Goal: Information Seeking & Learning: Learn about a topic

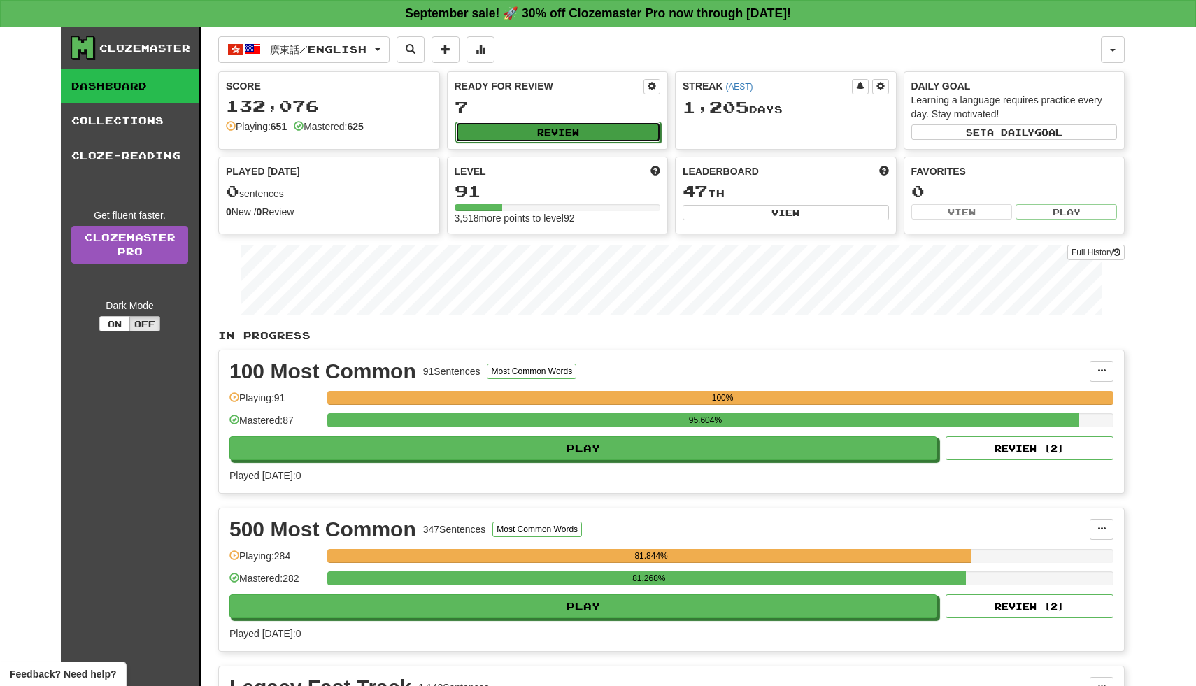
click at [543, 130] on button "Review" at bounding box center [558, 132] width 206 height 21
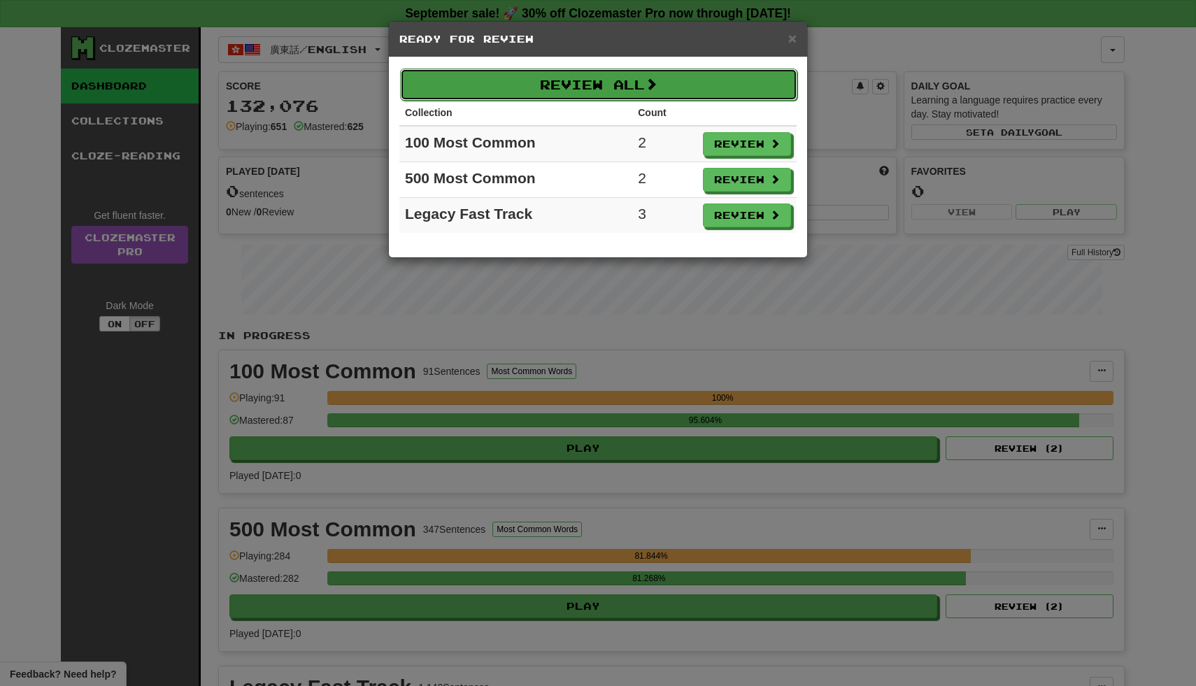
click at [580, 85] on button "Review All" at bounding box center [598, 85] width 397 height 32
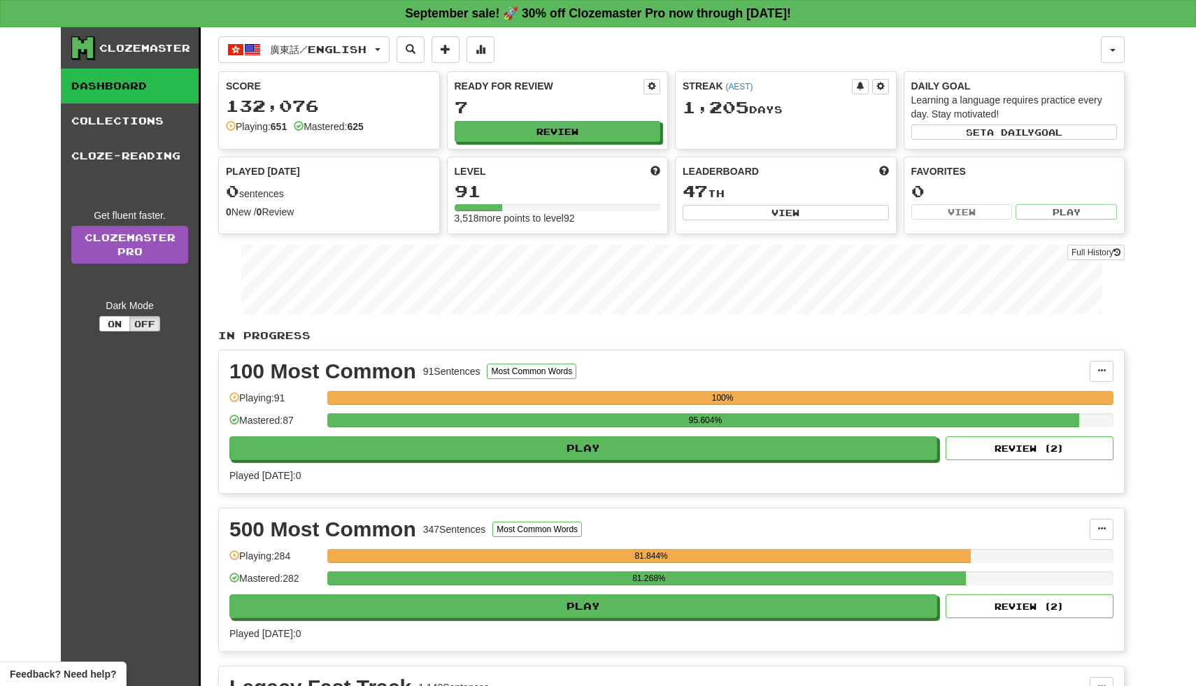
select select "**"
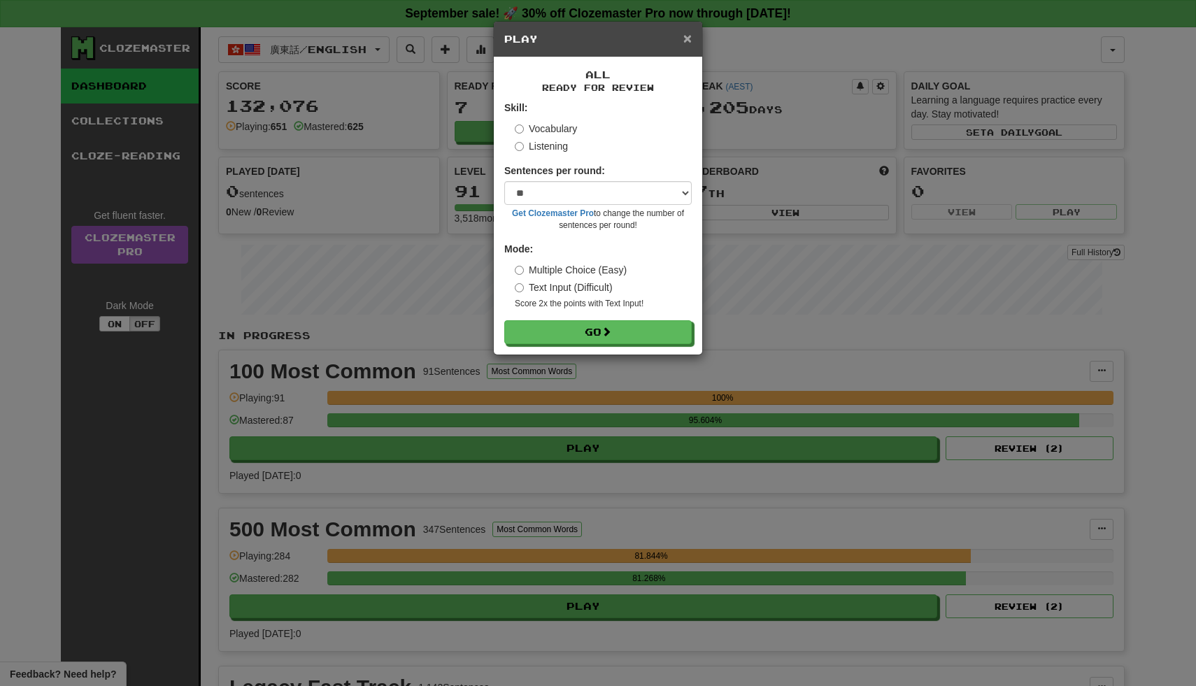
click at [684, 38] on span "×" at bounding box center [687, 38] width 8 height 16
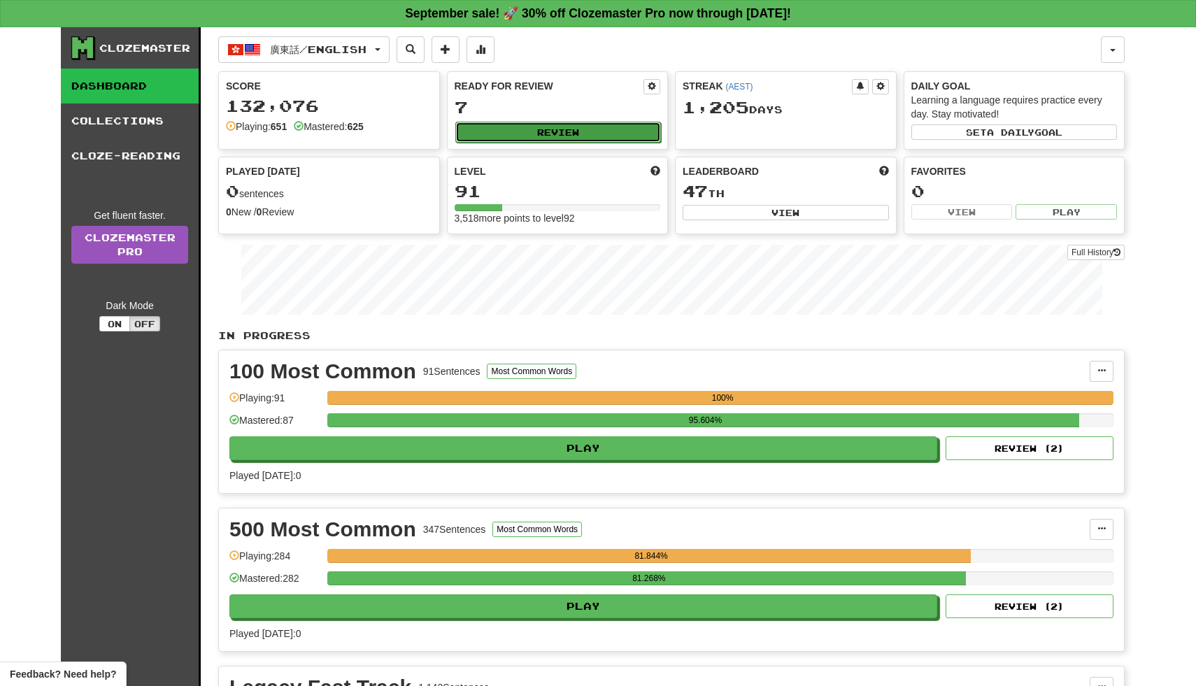
click at [605, 131] on button "Review" at bounding box center [558, 132] width 206 height 21
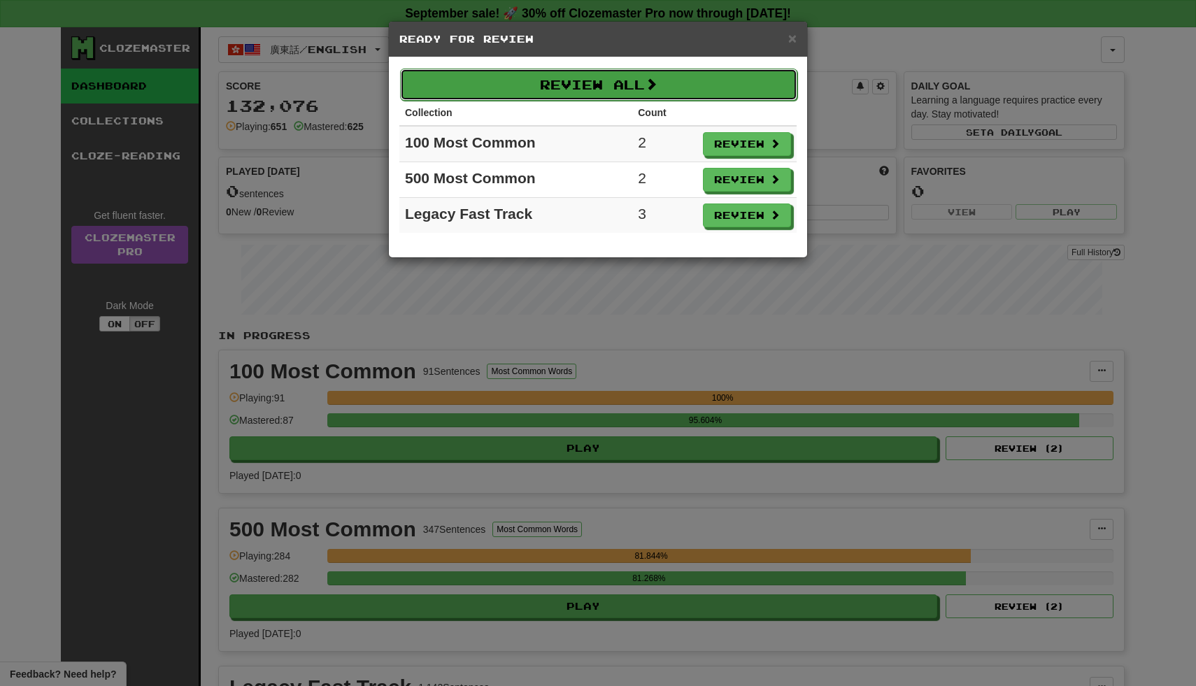
click at [646, 89] on button "Review All" at bounding box center [598, 85] width 397 height 32
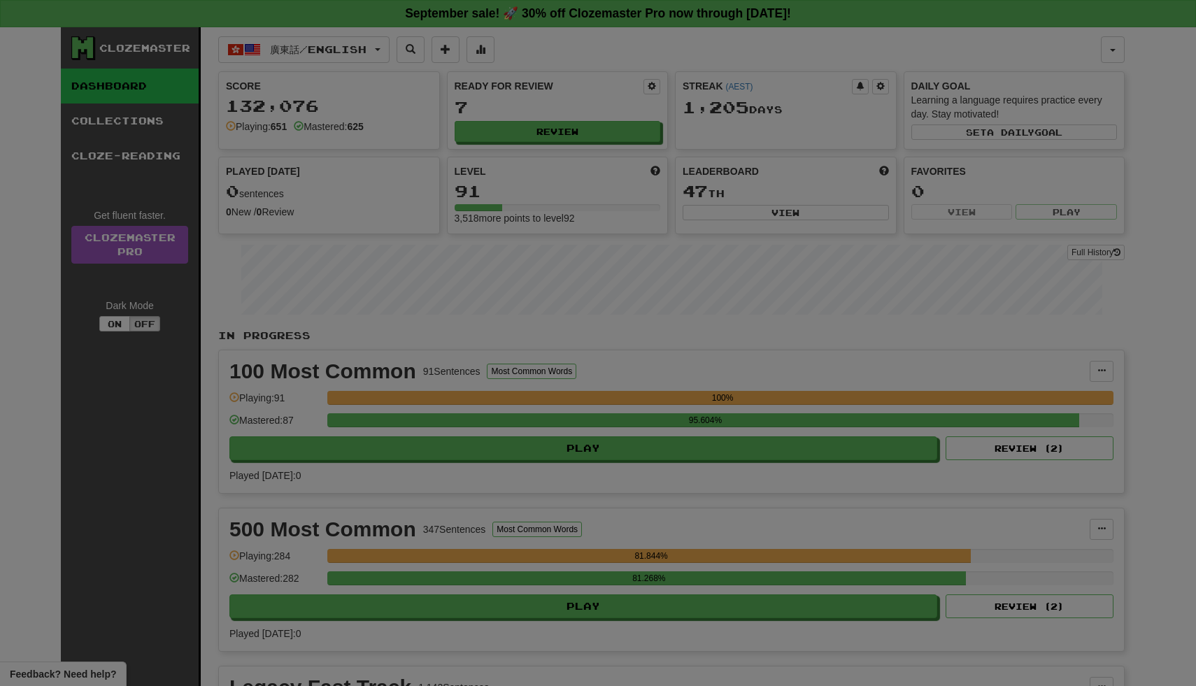
select select "**"
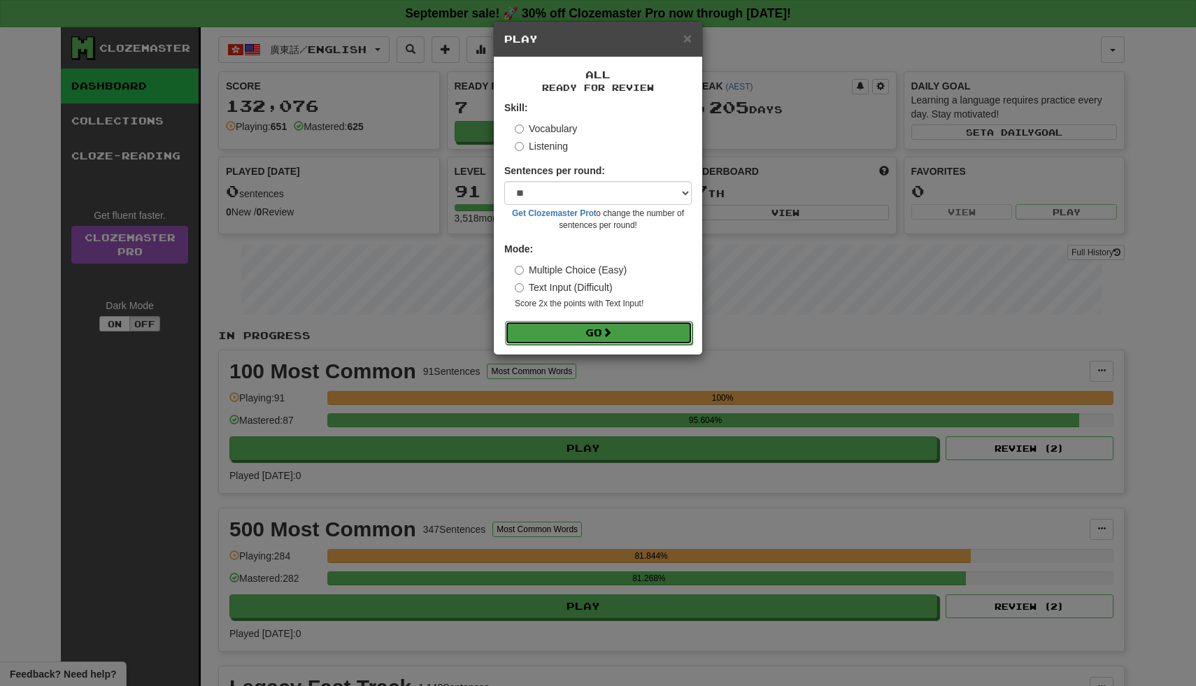
click at [608, 333] on span at bounding box center [607, 332] width 10 height 10
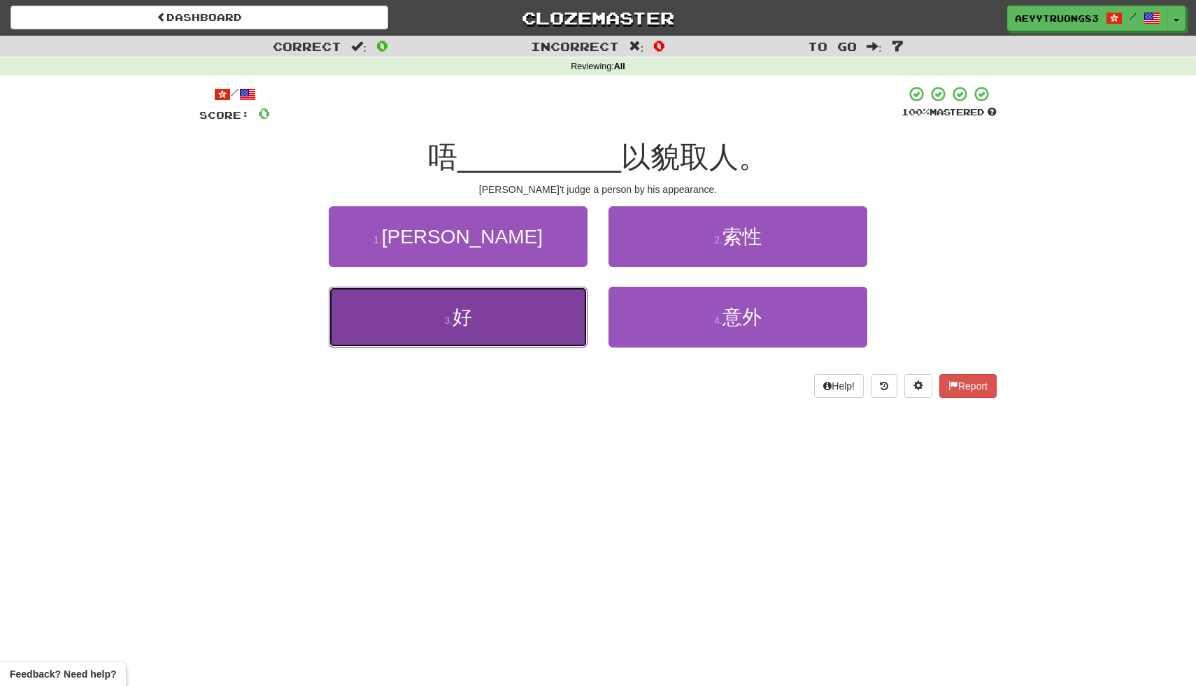
click at [511, 320] on button "3 . 好" at bounding box center [458, 317] width 259 height 61
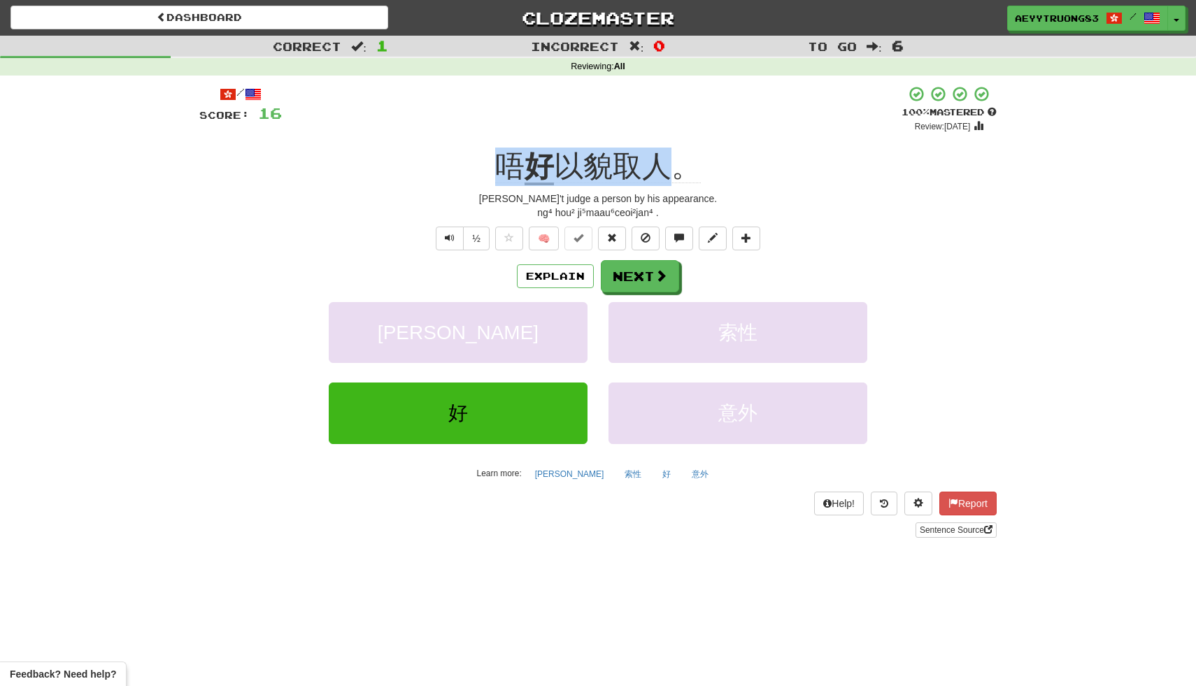
drag, startPoint x: 666, startPoint y: 169, endPoint x: 497, endPoint y: 159, distance: 169.5
click at [497, 159] on div "唔 好 以貌取人。" at bounding box center [597, 167] width 797 height 38
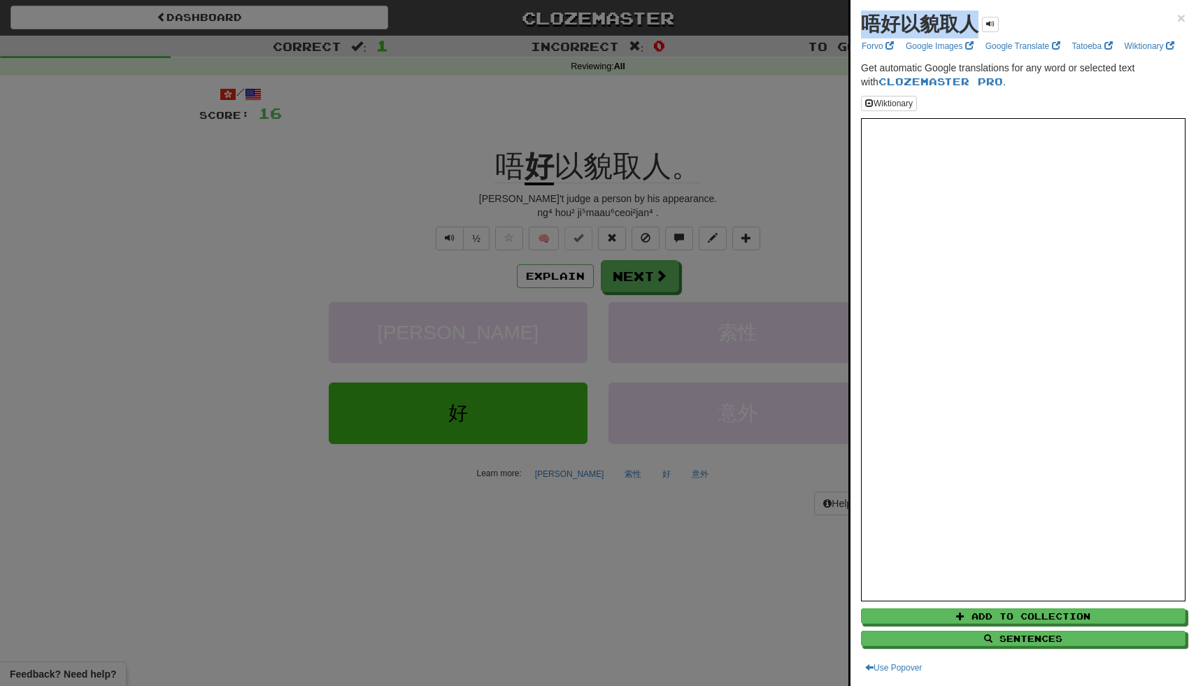
drag, startPoint x: 975, startPoint y: 22, endPoint x: 862, endPoint y: 25, distance: 113.3
click at [862, 25] on strong "唔好以貌取人" at bounding box center [919, 24] width 117 height 22
copy strong "唔好以貌取人"
click at [829, 89] on div at bounding box center [598, 343] width 1196 height 686
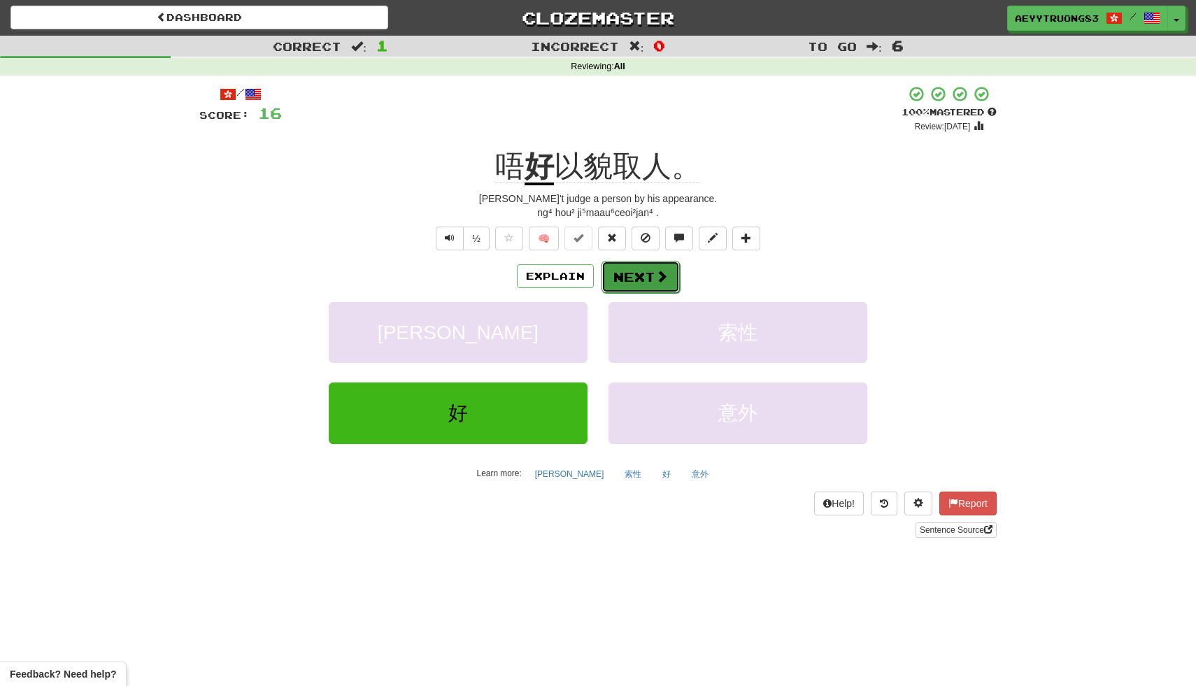
click at [649, 276] on button "Next" at bounding box center [640, 277] width 78 height 32
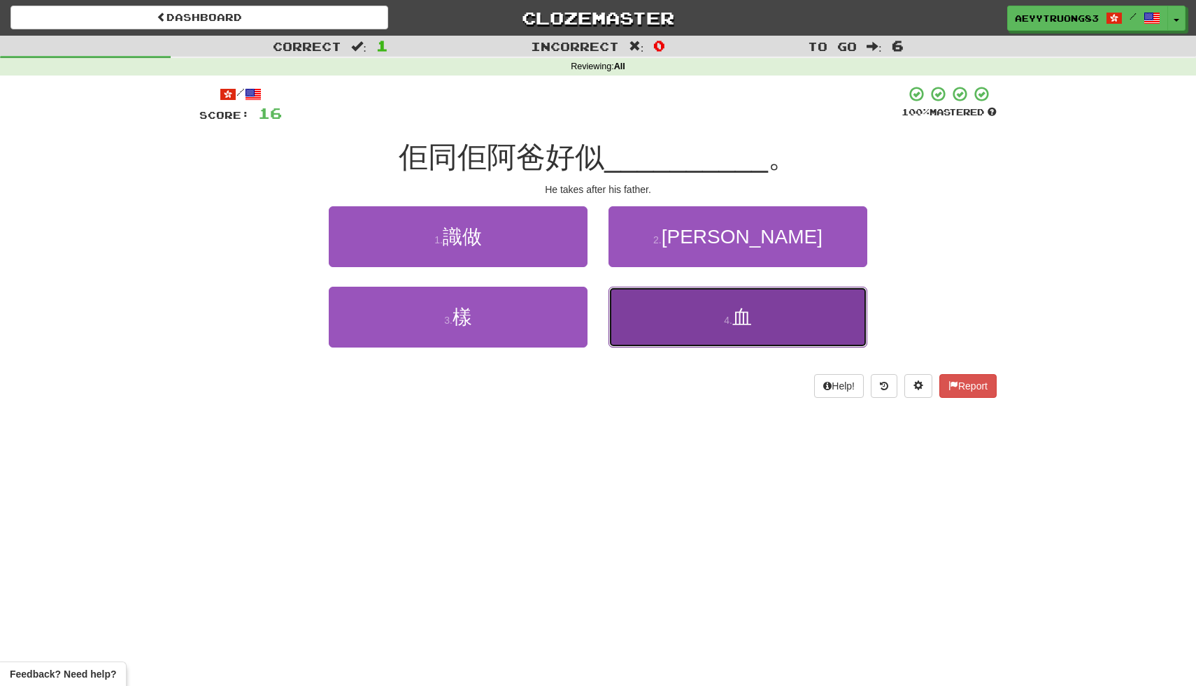
click at [649, 320] on button "4 . 血" at bounding box center [737, 317] width 259 height 61
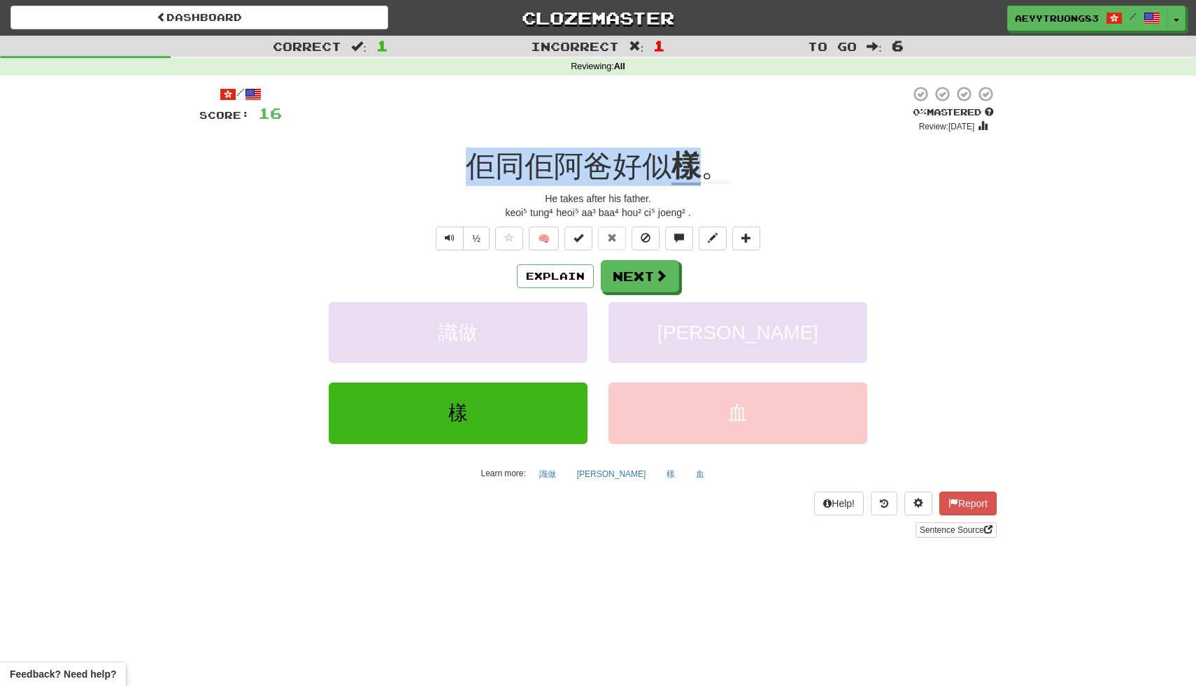
drag, startPoint x: 698, startPoint y: 165, endPoint x: 475, endPoint y: 166, distance: 223.1
click at [475, 166] on div "佢同佢阿爸好似 樣 。" at bounding box center [597, 167] width 797 height 38
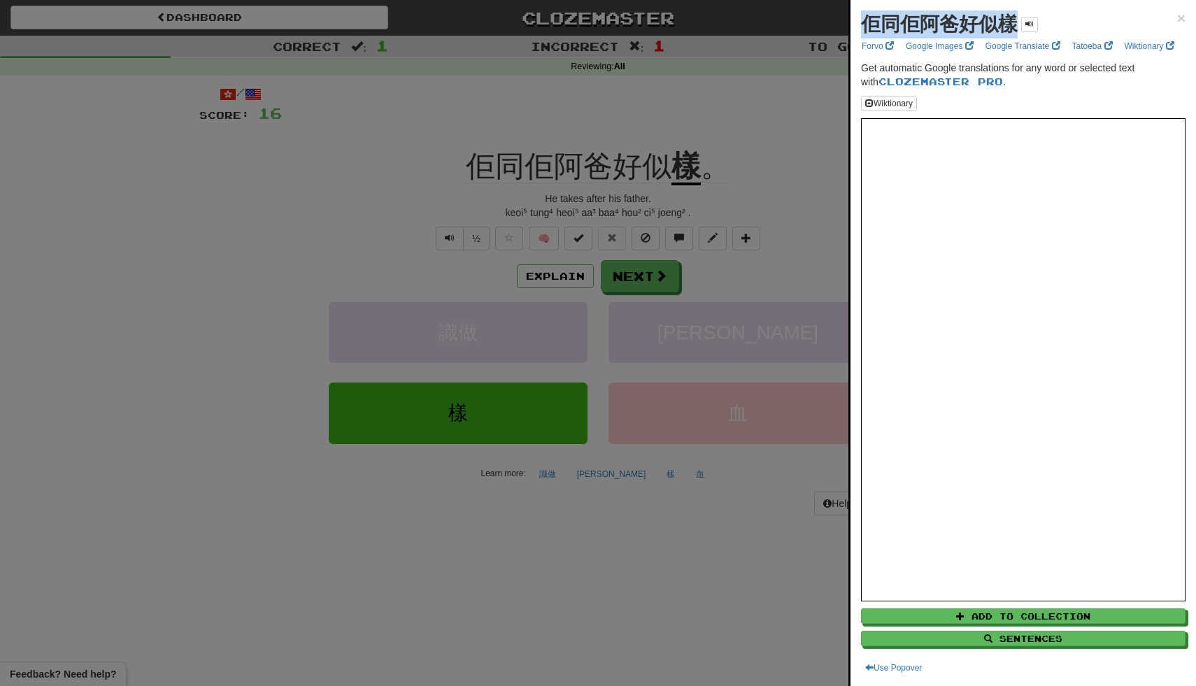
drag, startPoint x: 1016, startPoint y: 22, endPoint x: 856, endPoint y: 31, distance: 160.4
click at [856, 31] on div "佢同佢阿爸好似樣 × Forvo Google Images Google Translate Tatoeba Wiktionary Get automati…" at bounding box center [1022, 343] width 345 height 686
copy strong "佢同佢阿爸好似樣"
click at [748, 197] on div at bounding box center [598, 343] width 1196 height 686
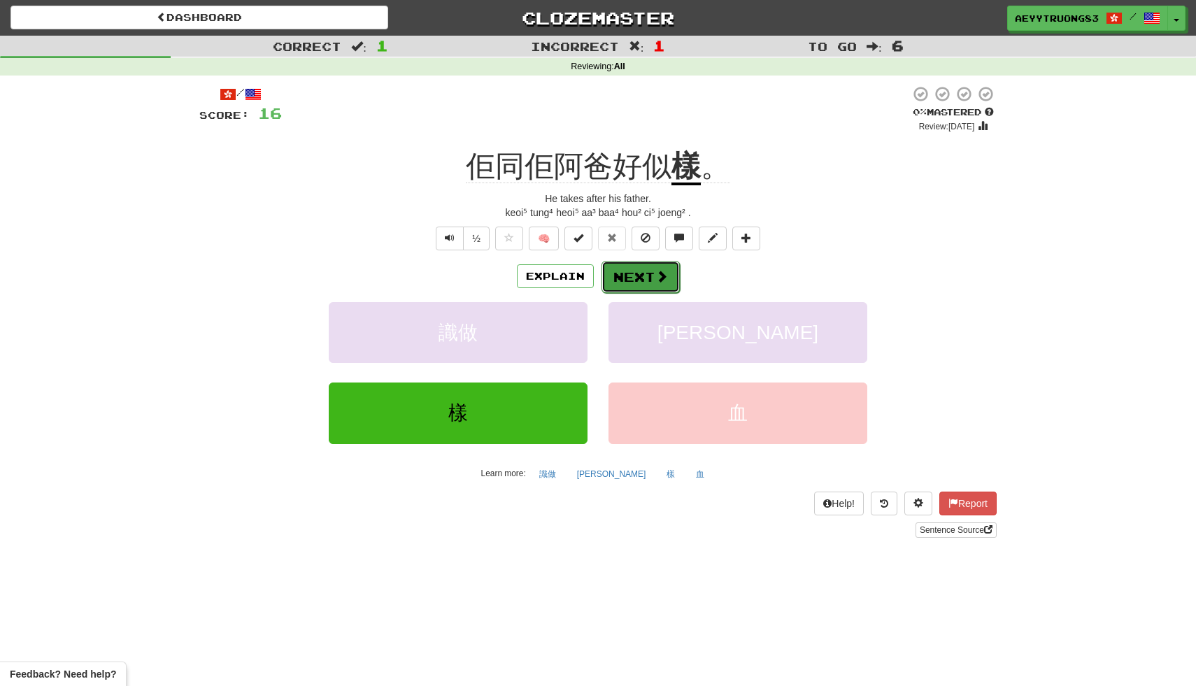
click at [661, 279] on span at bounding box center [661, 276] width 13 height 13
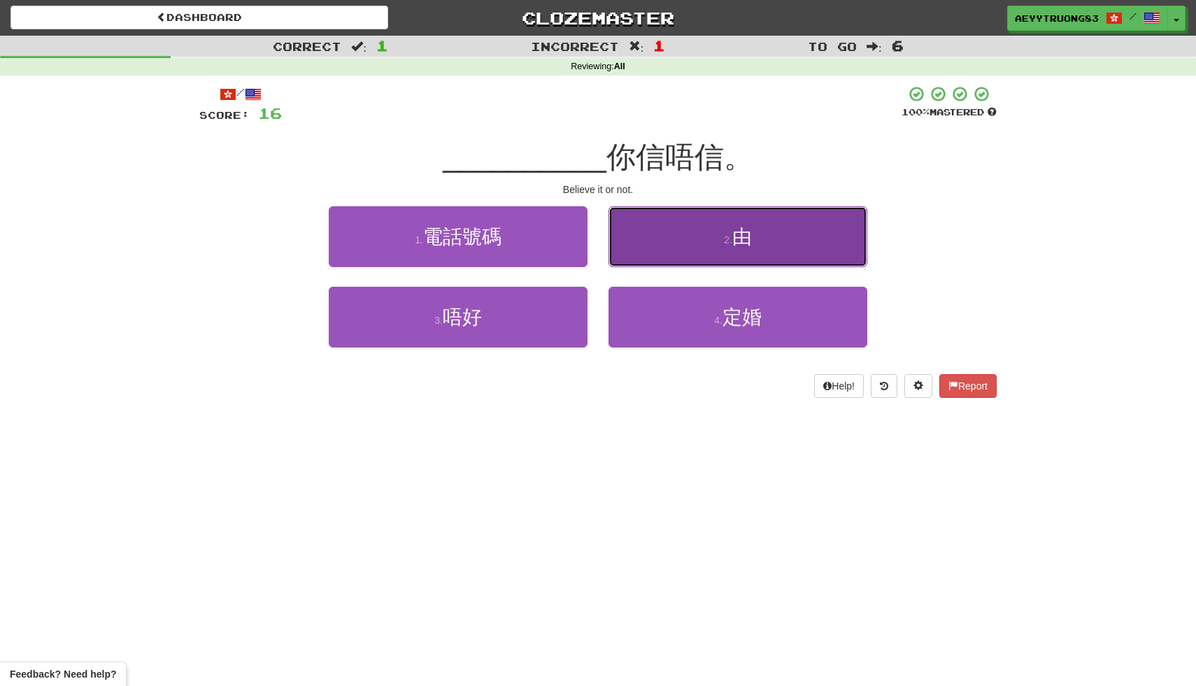
click at [653, 252] on button "2 . 由" at bounding box center [737, 236] width 259 height 61
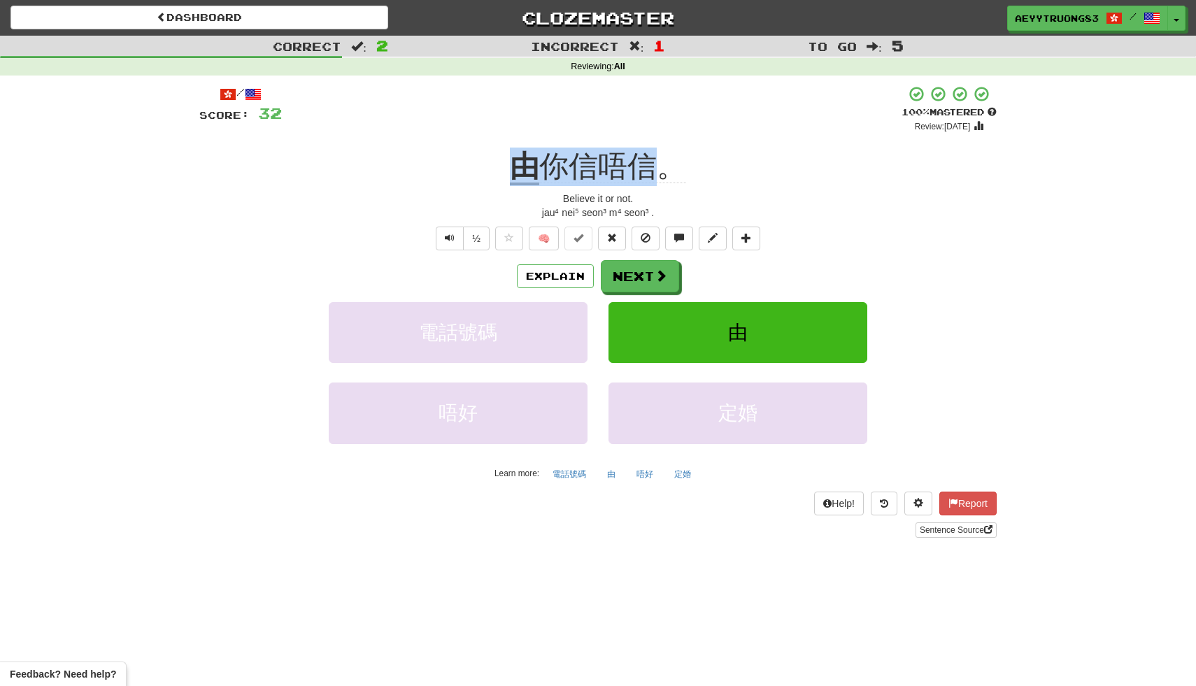
drag, startPoint x: 659, startPoint y: 158, endPoint x: 511, endPoint y: 170, distance: 148.7
click at [511, 170] on div "由 你信唔信。" at bounding box center [597, 167] width 797 height 38
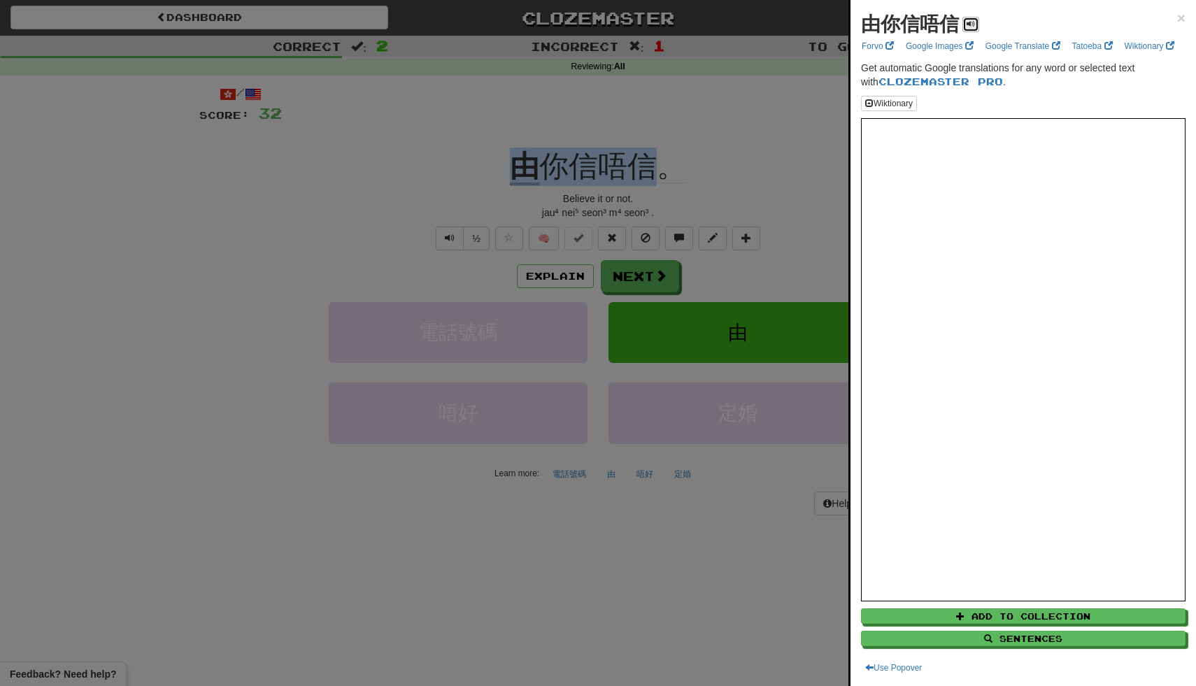
click at [975, 25] on button at bounding box center [970, 24] width 17 height 15
drag, startPoint x: 958, startPoint y: 23, endPoint x: 865, endPoint y: 24, distance: 93.0
click at [865, 24] on strong "由你信唔信" at bounding box center [910, 24] width 98 height 22
copy strong "由你信唔信"
click at [773, 175] on div at bounding box center [598, 343] width 1196 height 686
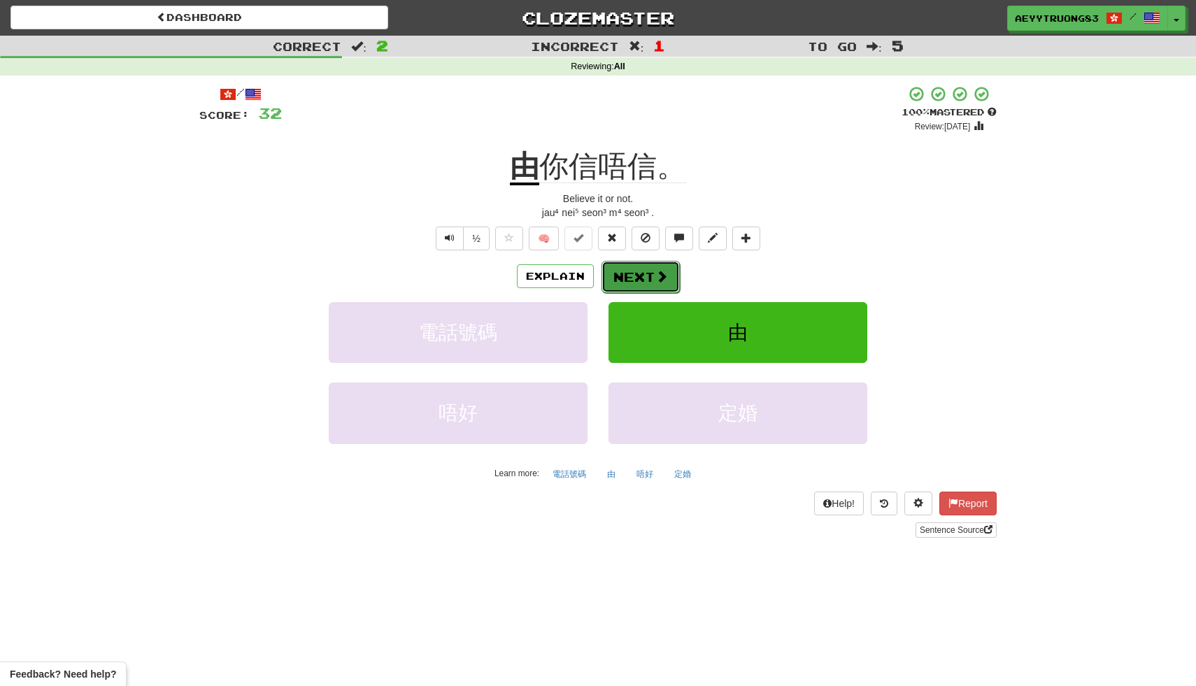
click at [663, 276] on span at bounding box center [661, 276] width 13 height 13
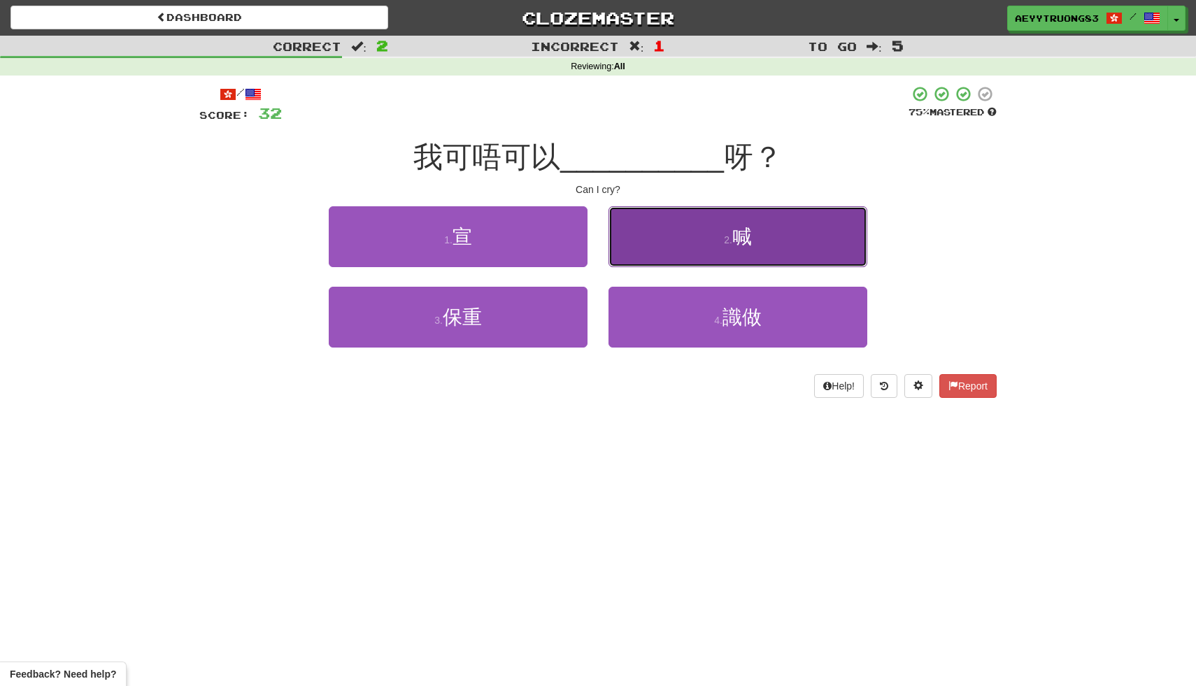
click at [641, 255] on button "2 . 喊" at bounding box center [737, 236] width 259 height 61
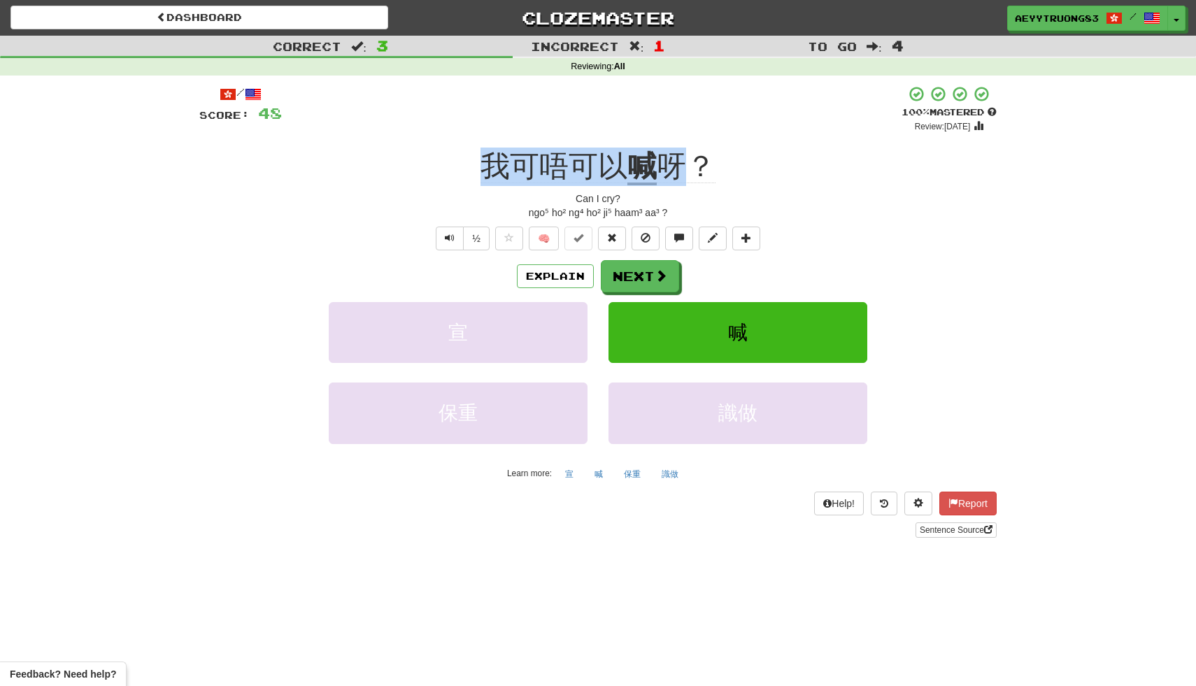
drag, startPoint x: 682, startPoint y: 164, endPoint x: 489, endPoint y: 167, distance: 193.0
click at [489, 167] on div "我可唔可以 喊 呀？" at bounding box center [597, 167] width 797 height 38
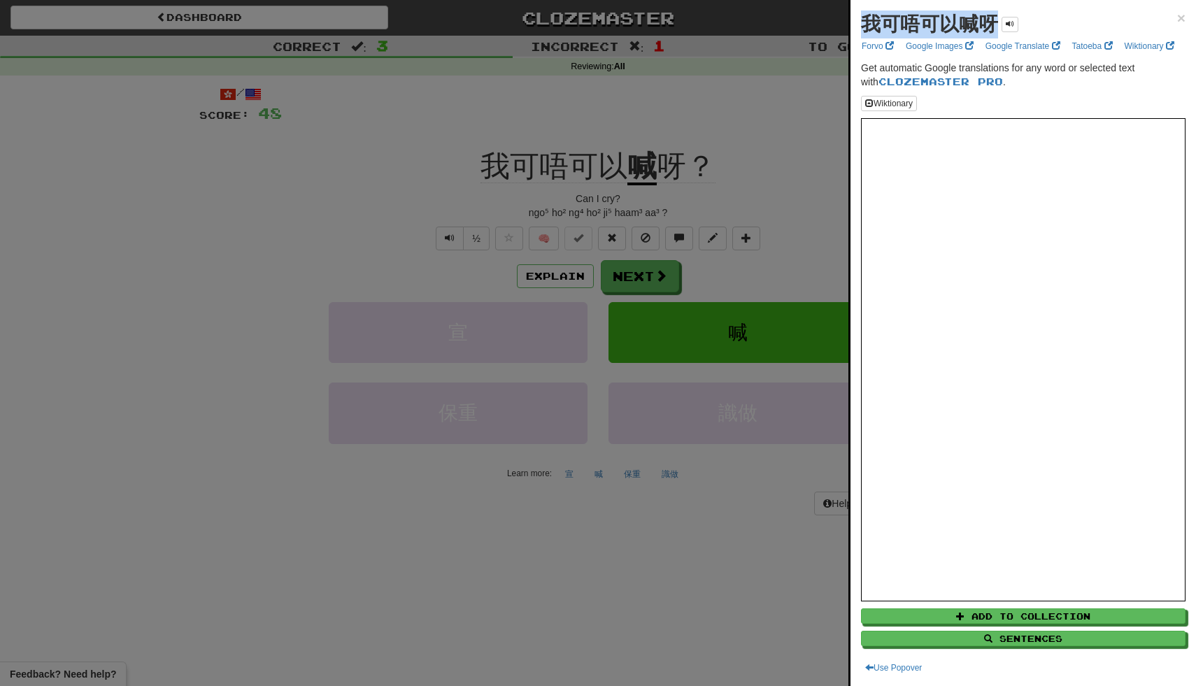
drag, startPoint x: 997, startPoint y: 25, endPoint x: 864, endPoint y: 33, distance: 133.8
click at [864, 33] on strong "我可唔可以喊呀" at bounding box center [929, 24] width 137 height 22
copy strong "我可唔可以喊呀"
click at [696, 192] on div at bounding box center [598, 343] width 1196 height 686
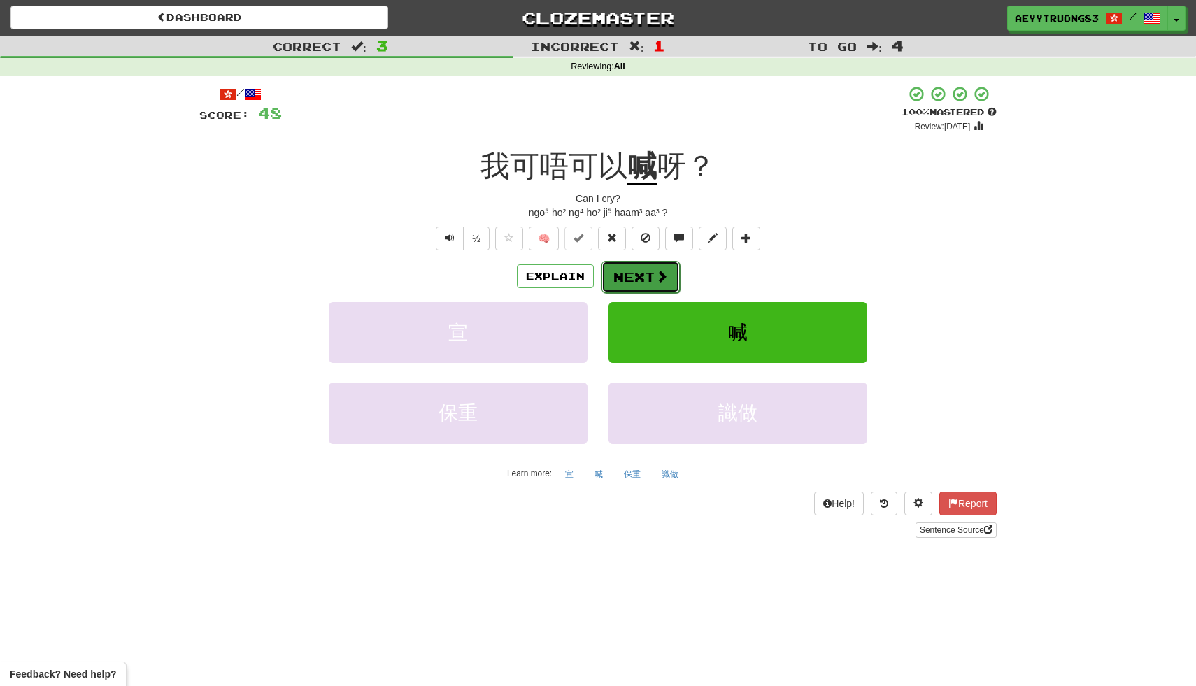
click at [639, 281] on button "Next" at bounding box center [640, 277] width 78 height 32
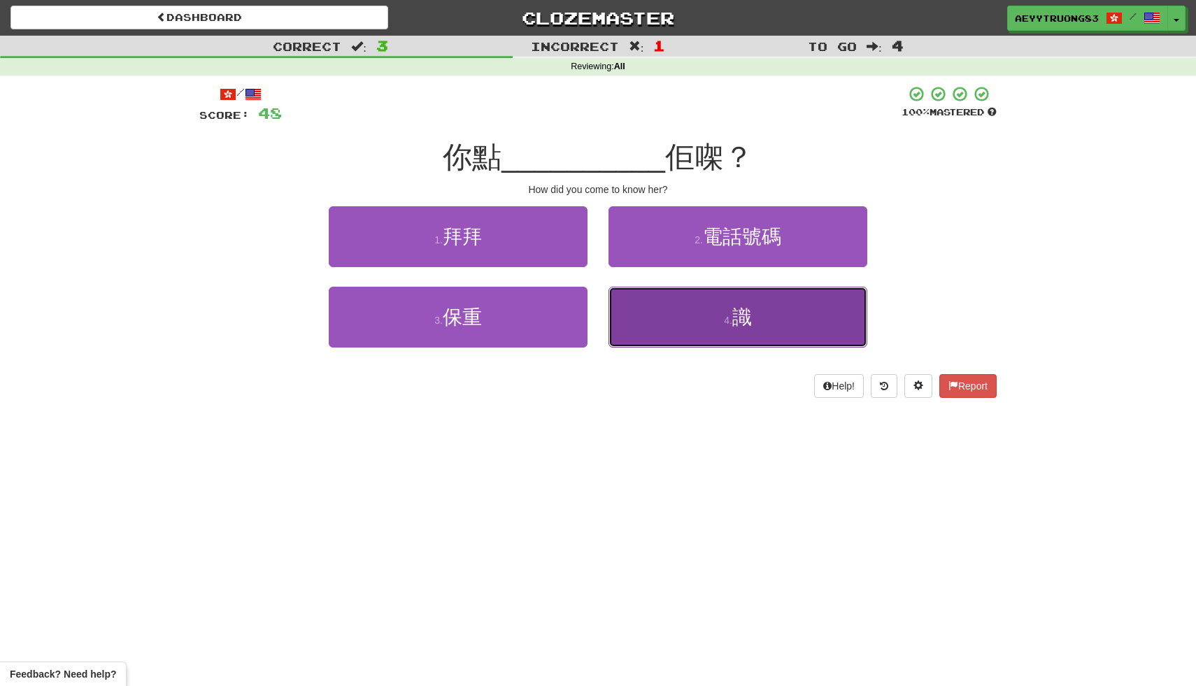
click at [646, 311] on button "4 . 識" at bounding box center [737, 317] width 259 height 61
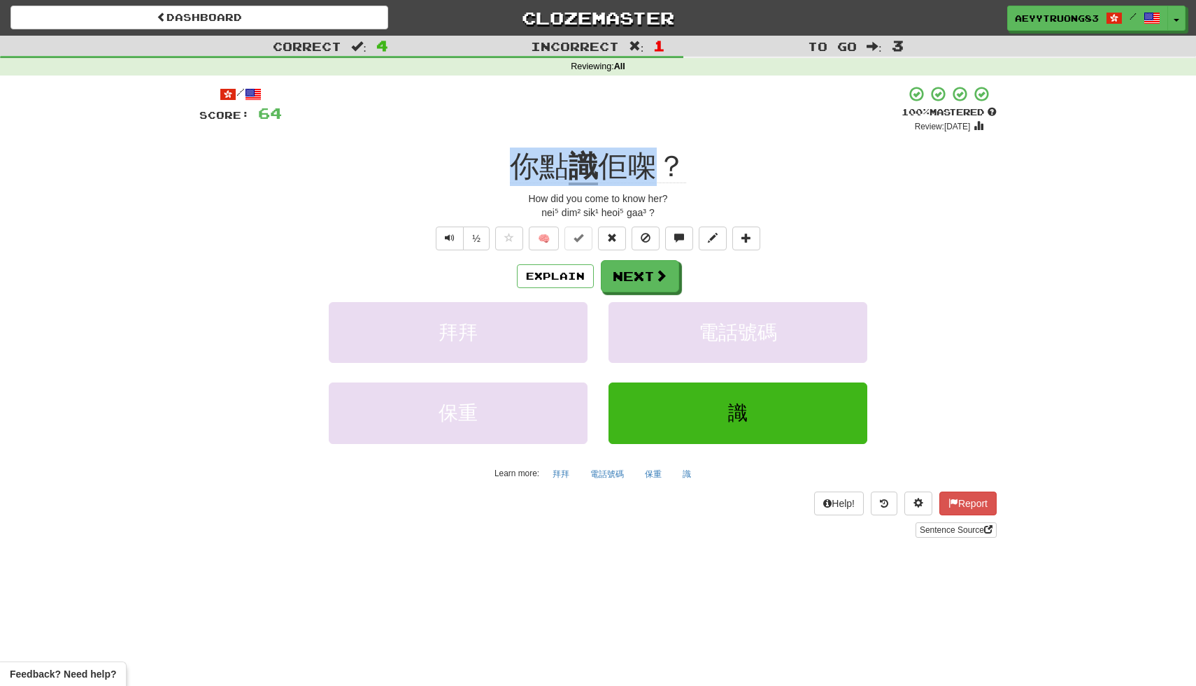
drag, startPoint x: 655, startPoint y: 164, endPoint x: 512, endPoint y: 165, distance: 143.4
click at [512, 165] on div "你點 識 佢㗎？" at bounding box center [597, 167] width 797 height 38
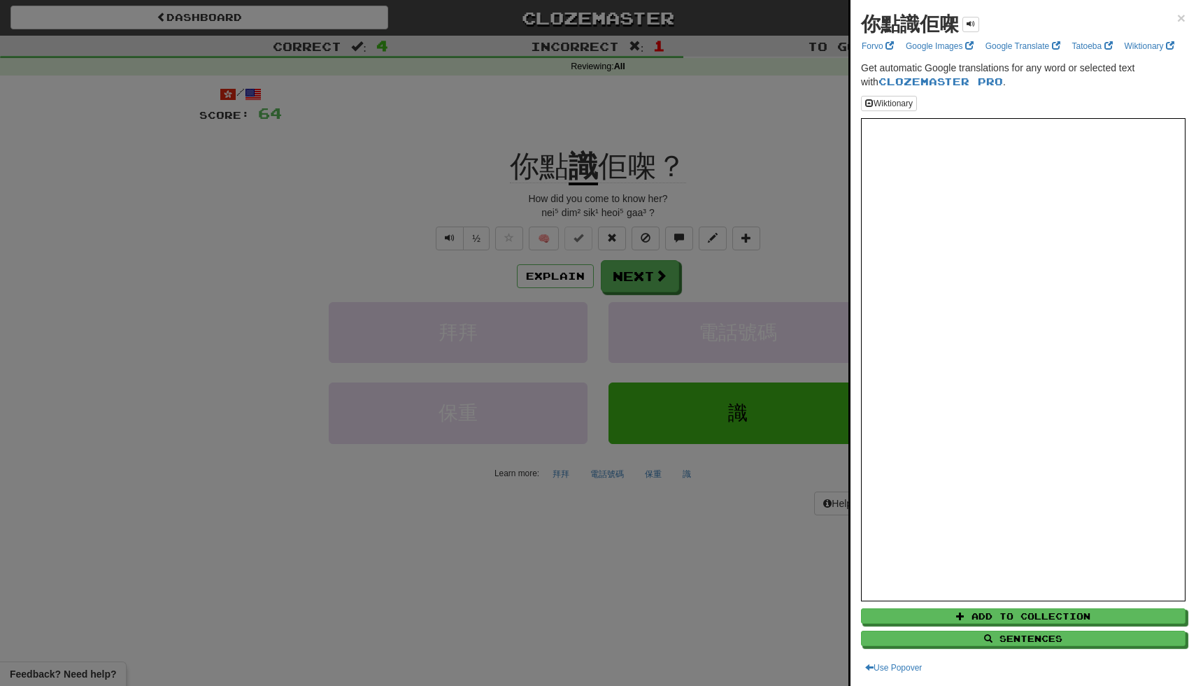
click at [788, 150] on div at bounding box center [598, 343] width 1196 height 686
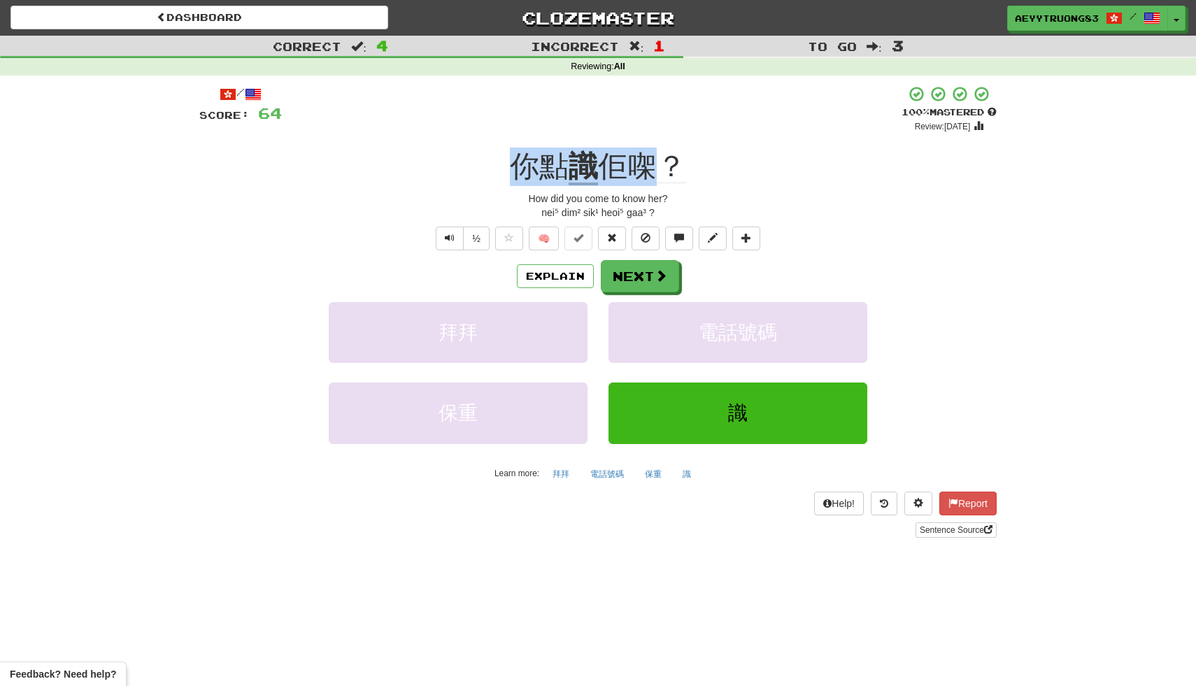
drag, startPoint x: 656, startPoint y: 167, endPoint x: 512, endPoint y: 174, distance: 144.2
click at [512, 174] on div "你點 識 佢㗎？" at bounding box center [597, 167] width 797 height 38
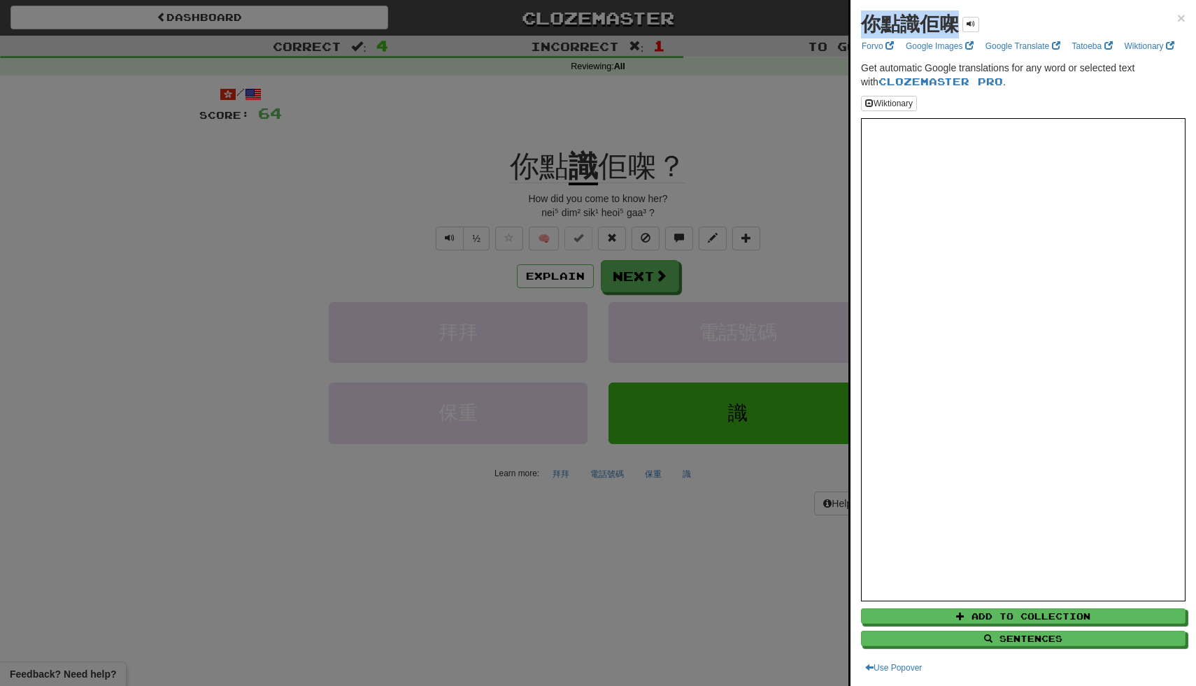
drag, startPoint x: 958, startPoint y: 24, endPoint x: 859, endPoint y: 24, distance: 99.3
click at [859, 26] on div "你點識佢㗎 × Forvo Google Images Google Translate Tatoeba Wiktionary Get automatic G…" at bounding box center [1022, 343] width 345 height 686
copy strong "你點識佢㗎"
click at [811, 122] on div at bounding box center [598, 343] width 1196 height 686
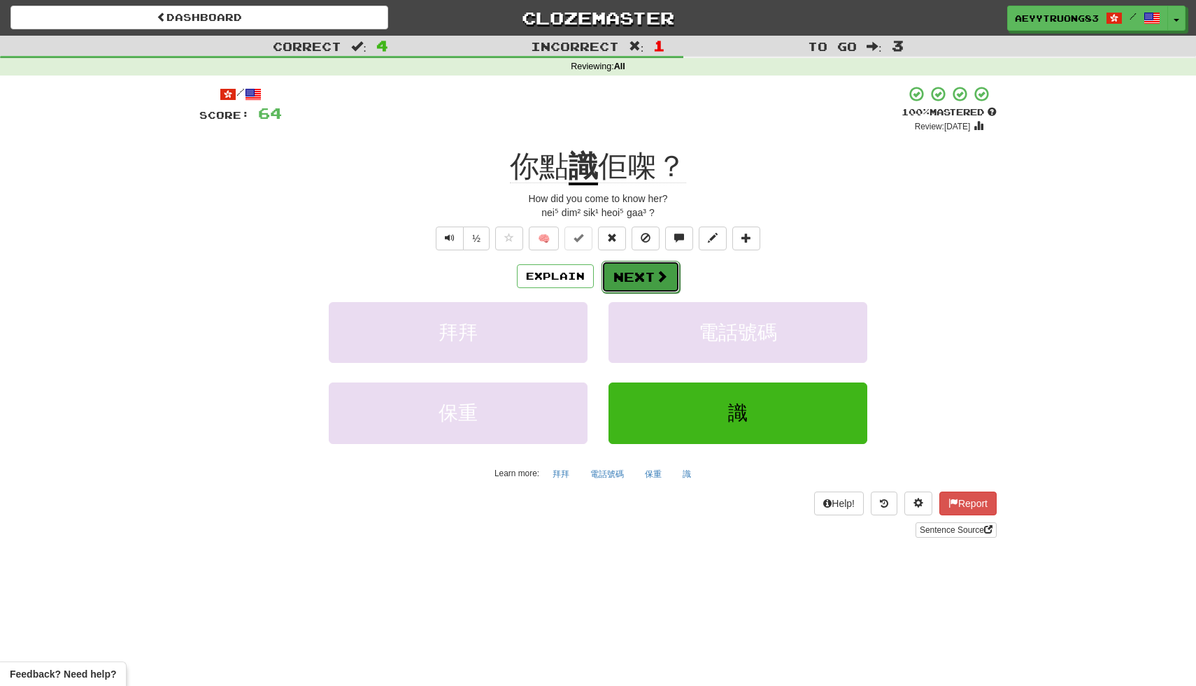
click at [665, 279] on span at bounding box center [661, 276] width 13 height 13
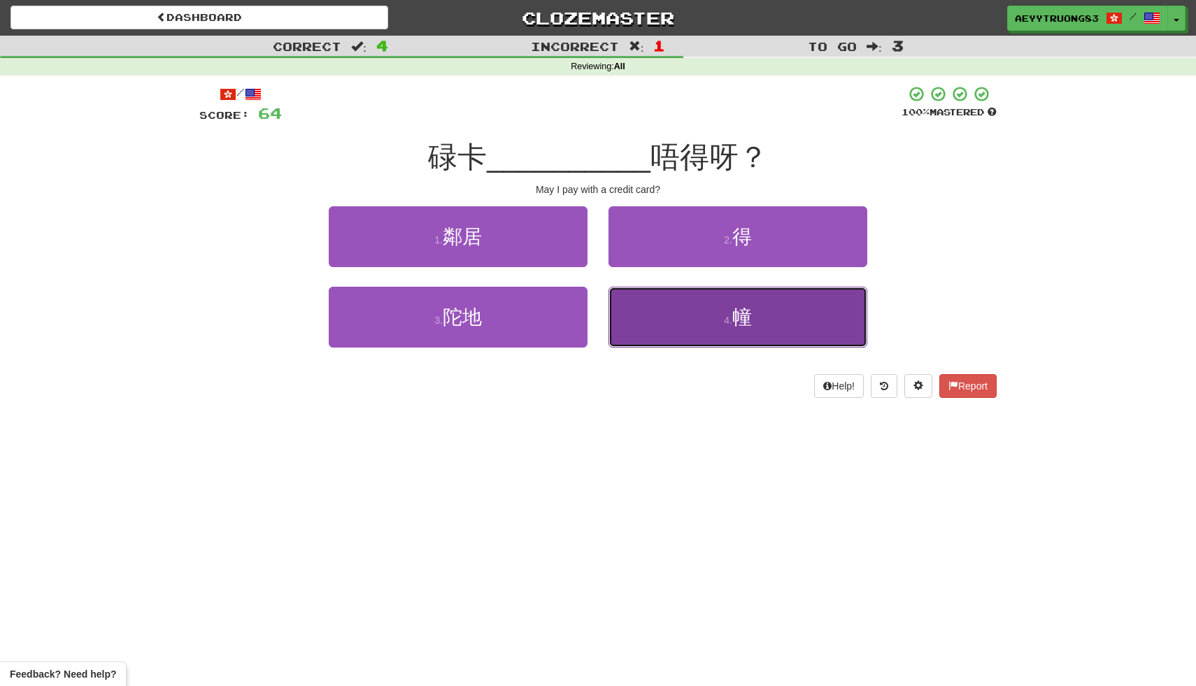
click at [706, 331] on button "4 . 幢" at bounding box center [737, 317] width 259 height 61
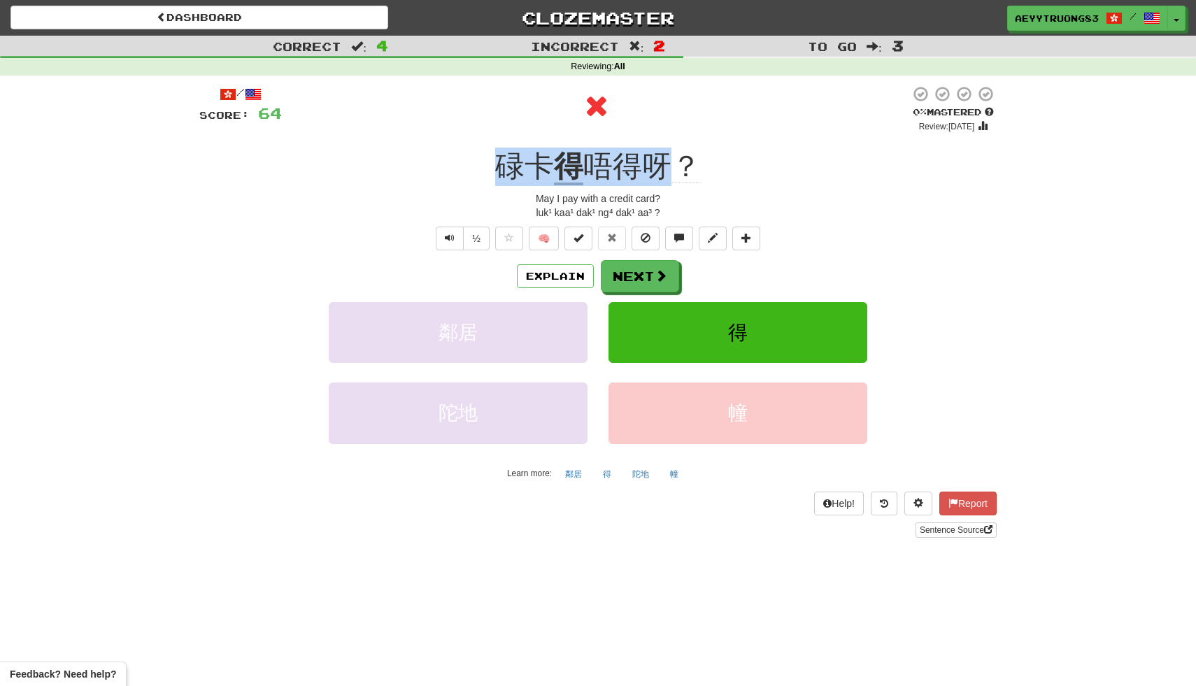
drag, startPoint x: 666, startPoint y: 167, endPoint x: 490, endPoint y: 174, distance: 175.7
click at [490, 174] on div "碌卡 得 唔得呀？" at bounding box center [597, 167] width 797 height 38
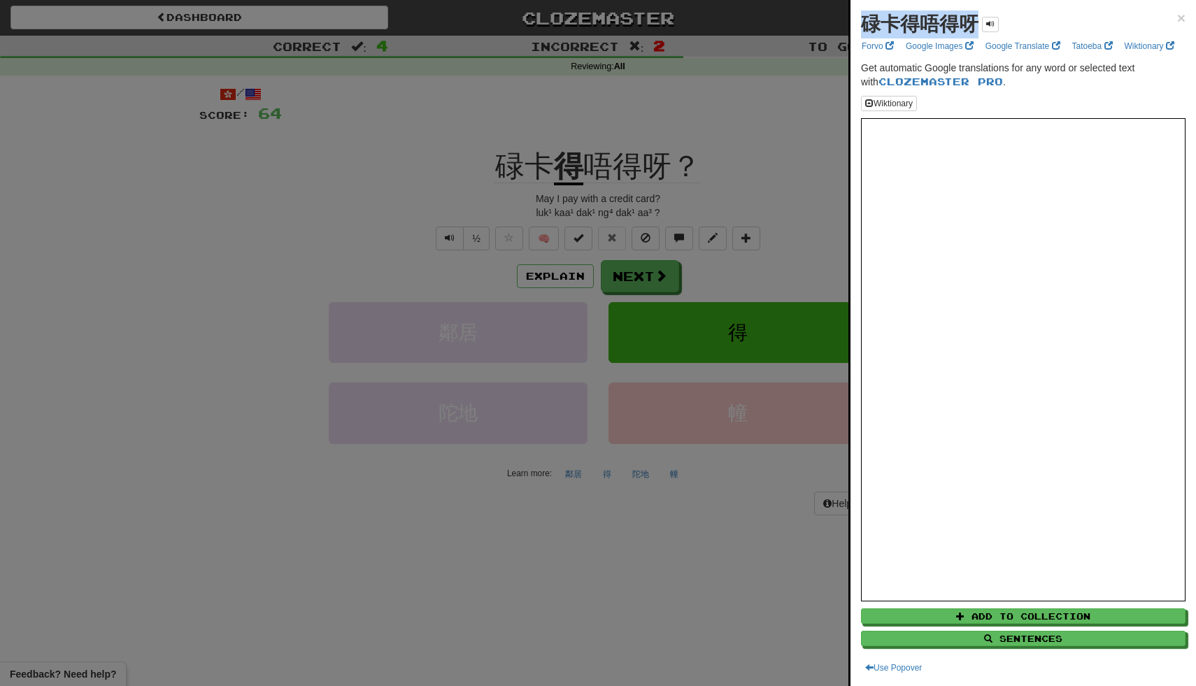
drag, startPoint x: 978, startPoint y: 25, endPoint x: 848, endPoint y: 26, distance: 130.1
click at [849, 27] on div "碌卡得唔得呀 × Forvo Google Images Google Translate Tatoeba Wiktionary Get automatic …" at bounding box center [1022, 343] width 348 height 686
copy strong "碌卡得唔得呀"
click at [784, 134] on div at bounding box center [598, 343] width 1196 height 686
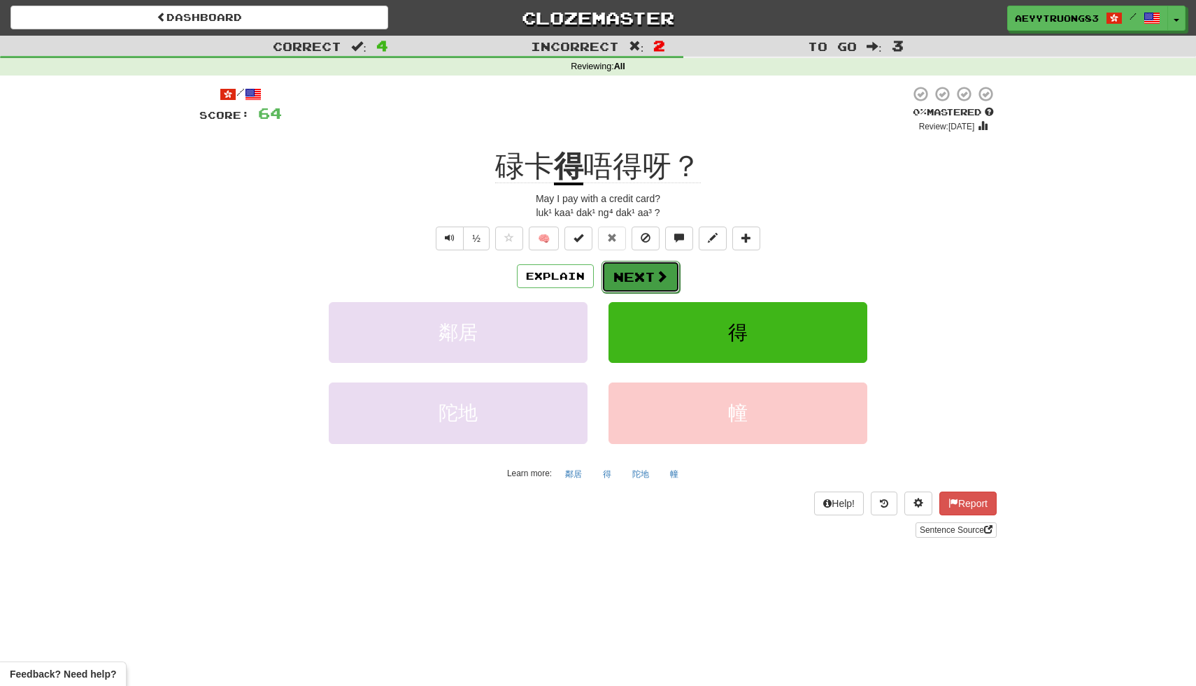
click at [648, 274] on button "Next" at bounding box center [640, 277] width 78 height 32
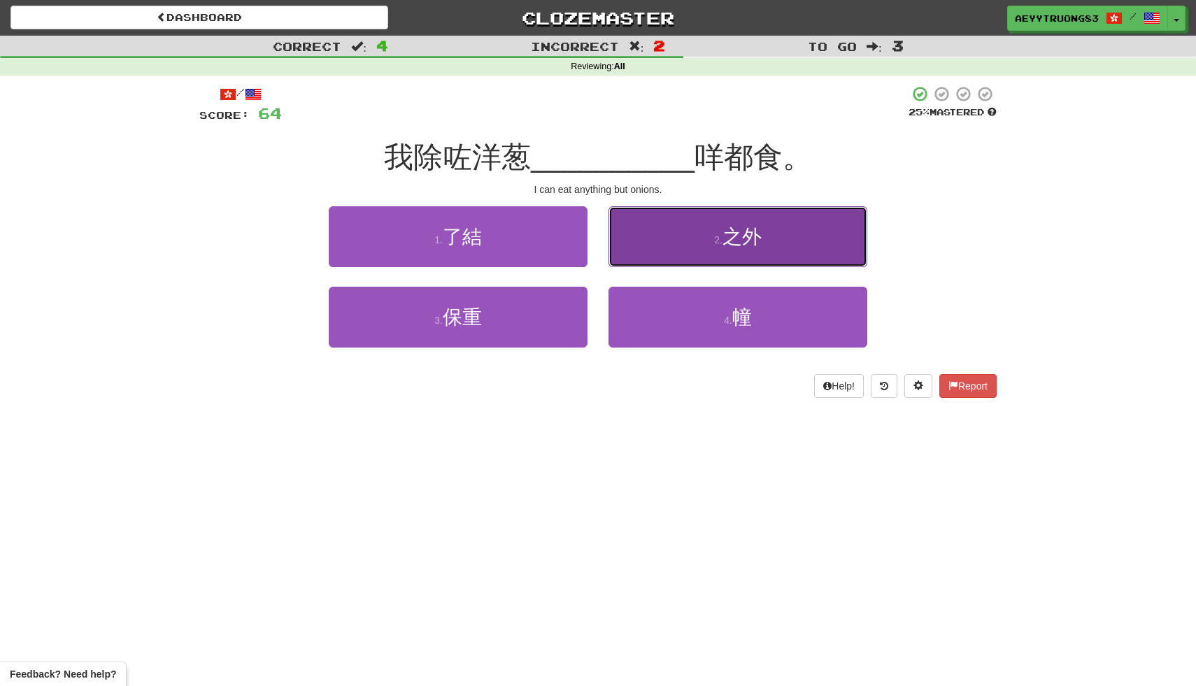
click at [676, 244] on button "2 . 之外" at bounding box center [737, 236] width 259 height 61
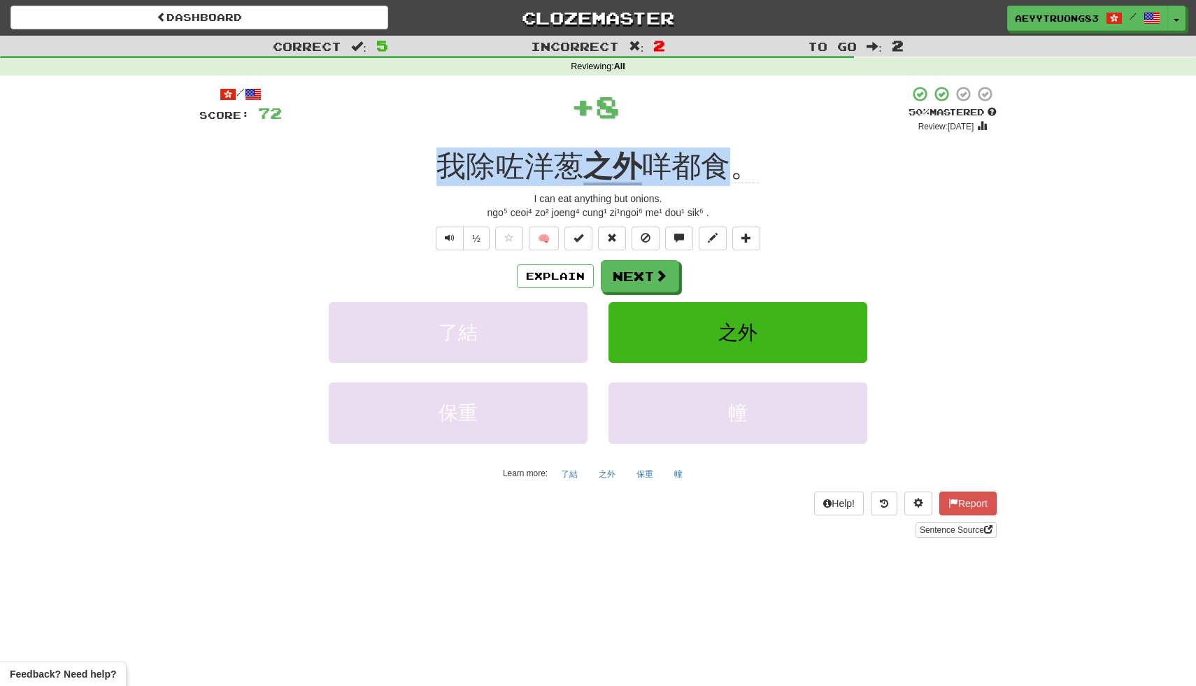
drag, startPoint x: 728, startPoint y: 162, endPoint x: 428, endPoint y: 159, distance: 300.0
click at [428, 159] on div "我除咗洋葱 之外 咩都食。" at bounding box center [597, 167] width 797 height 38
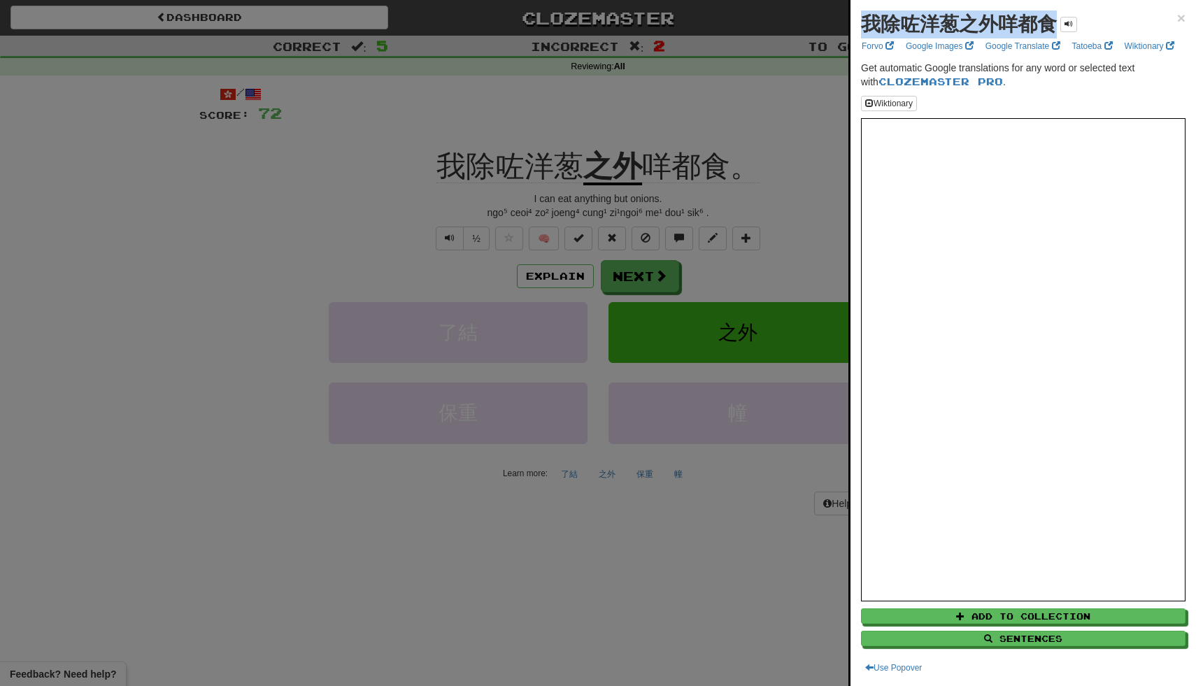
drag, startPoint x: 1053, startPoint y: 26, endPoint x: 856, endPoint y: 27, distance: 197.2
click at [856, 27] on div "我除咗洋葱之外咩都食 × Forvo Google Images Google Translate Tatoeba Wiktionary Get automa…" at bounding box center [1022, 343] width 345 height 686
copy strong "我除咗洋葱之外咩都食"
click at [803, 102] on div at bounding box center [598, 343] width 1196 height 686
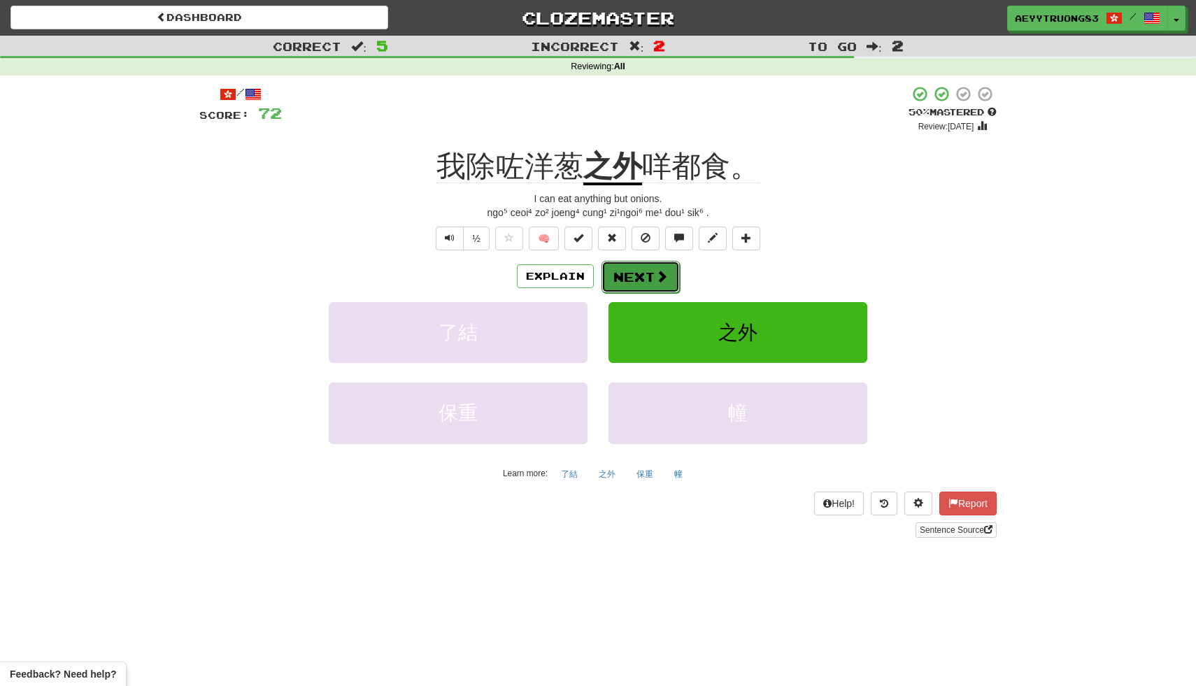
click at [647, 264] on button "Next" at bounding box center [640, 277] width 78 height 32
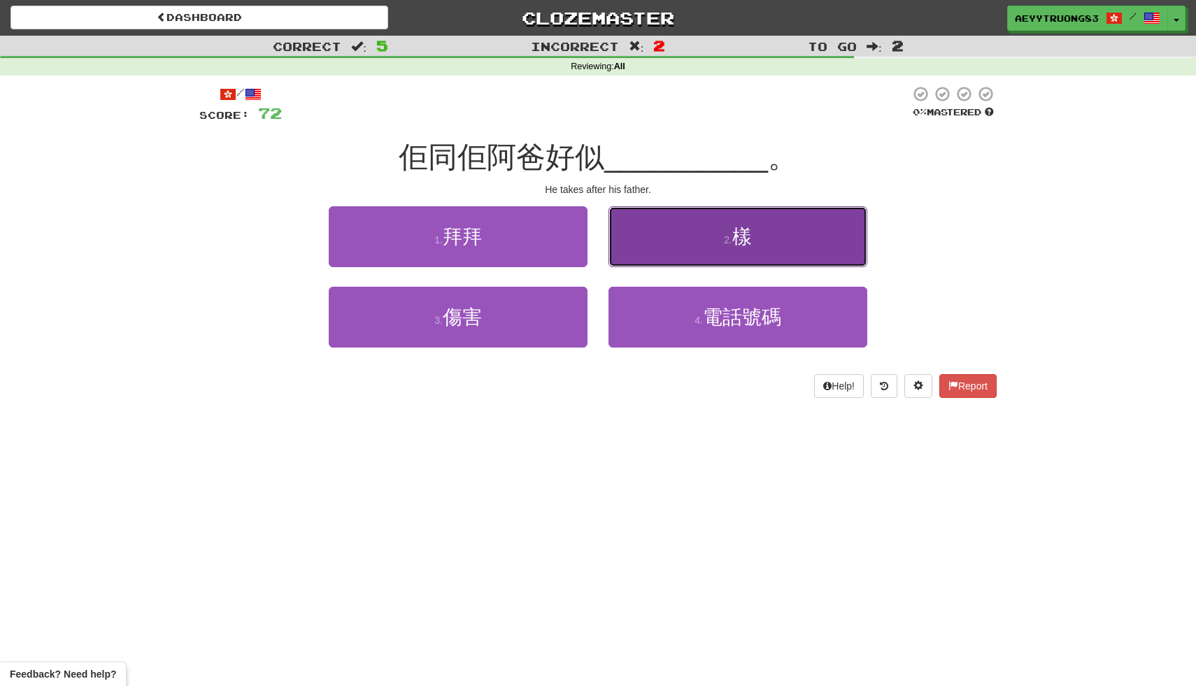
click at [664, 229] on button "2 . 樣" at bounding box center [737, 236] width 259 height 61
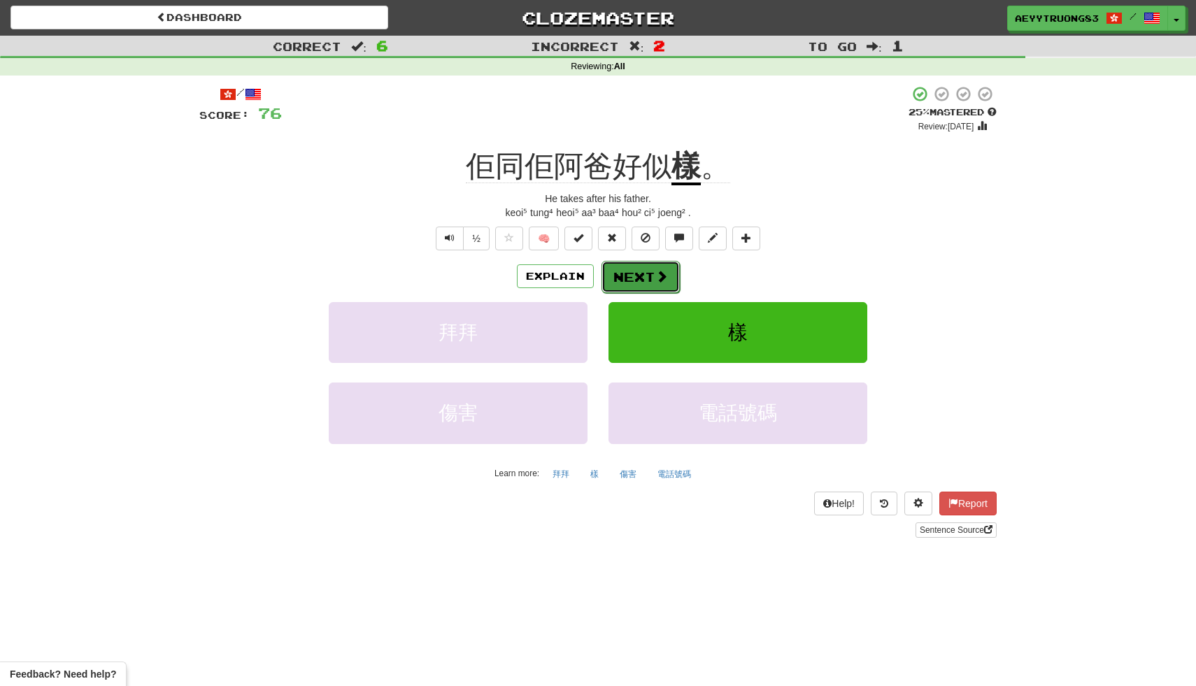
click at [655, 273] on span at bounding box center [661, 276] width 13 height 13
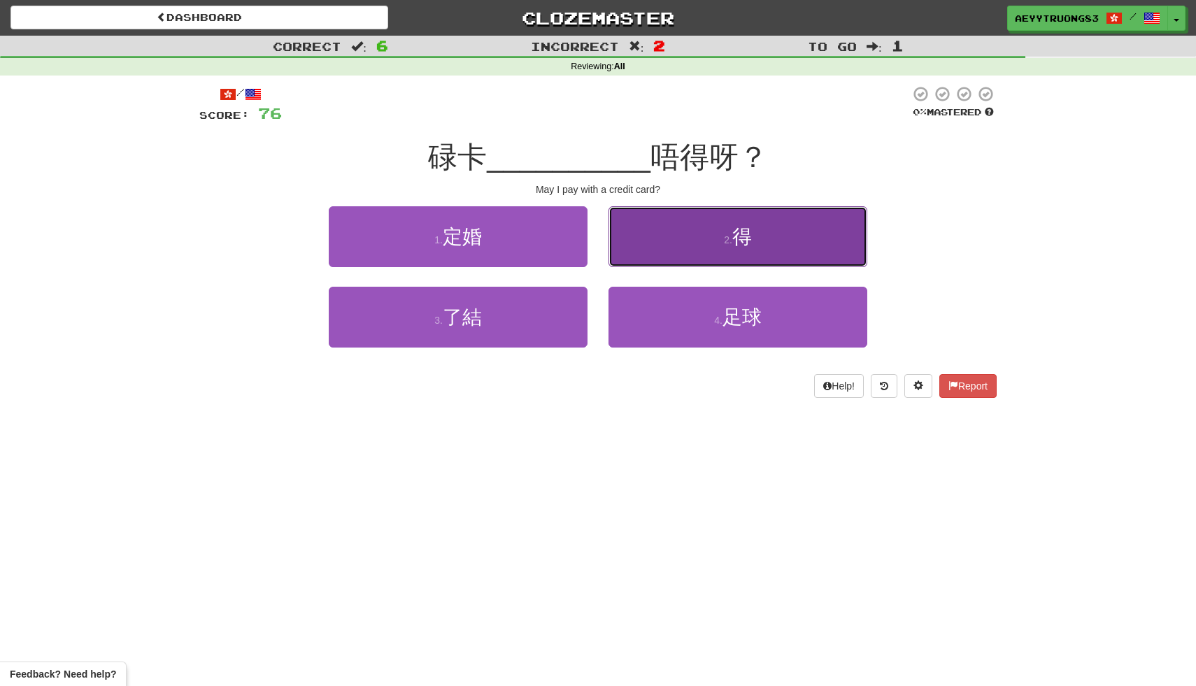
click at [659, 253] on button "2 . 得" at bounding box center [737, 236] width 259 height 61
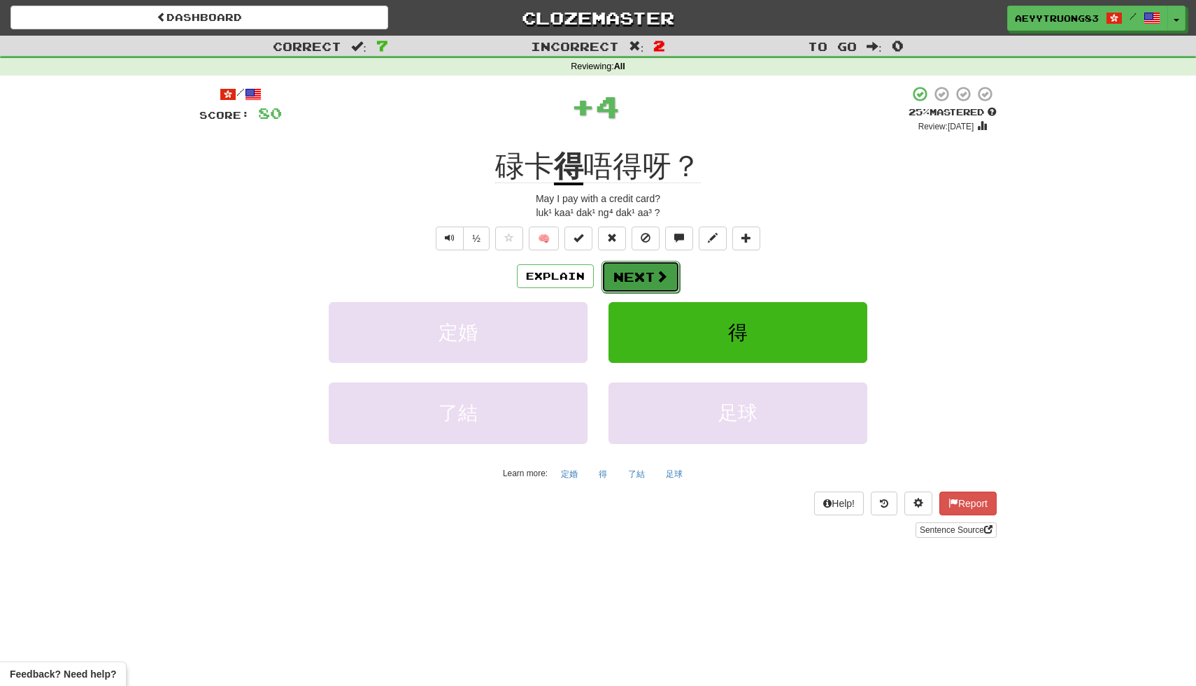
click at [650, 284] on button "Next" at bounding box center [640, 277] width 78 height 32
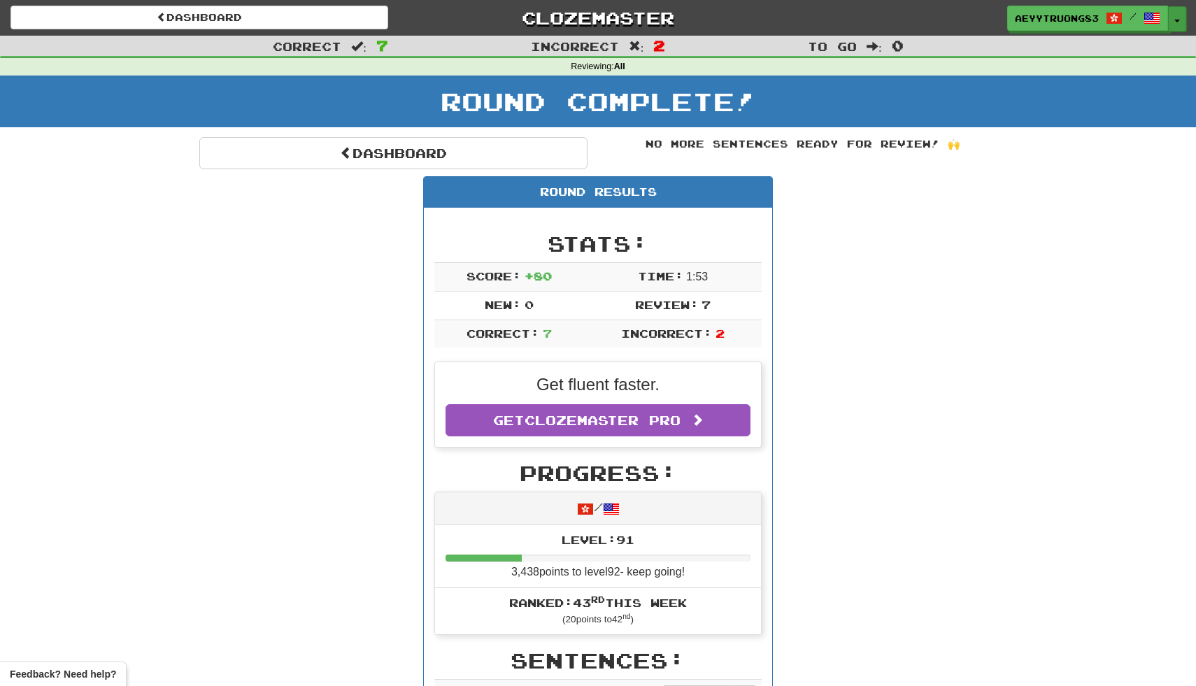
click at [1175, 14] on button "Toggle Dropdown" at bounding box center [1177, 18] width 18 height 25
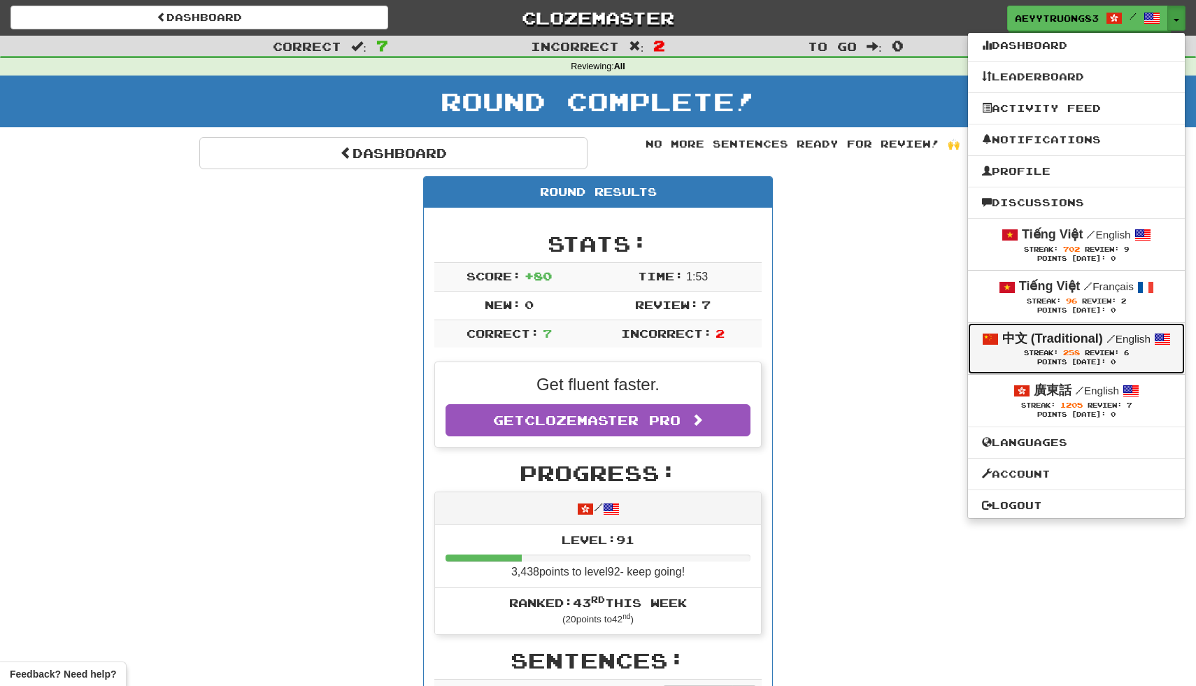
click at [1115, 341] on small "/ English" at bounding box center [1128, 339] width 44 height 12
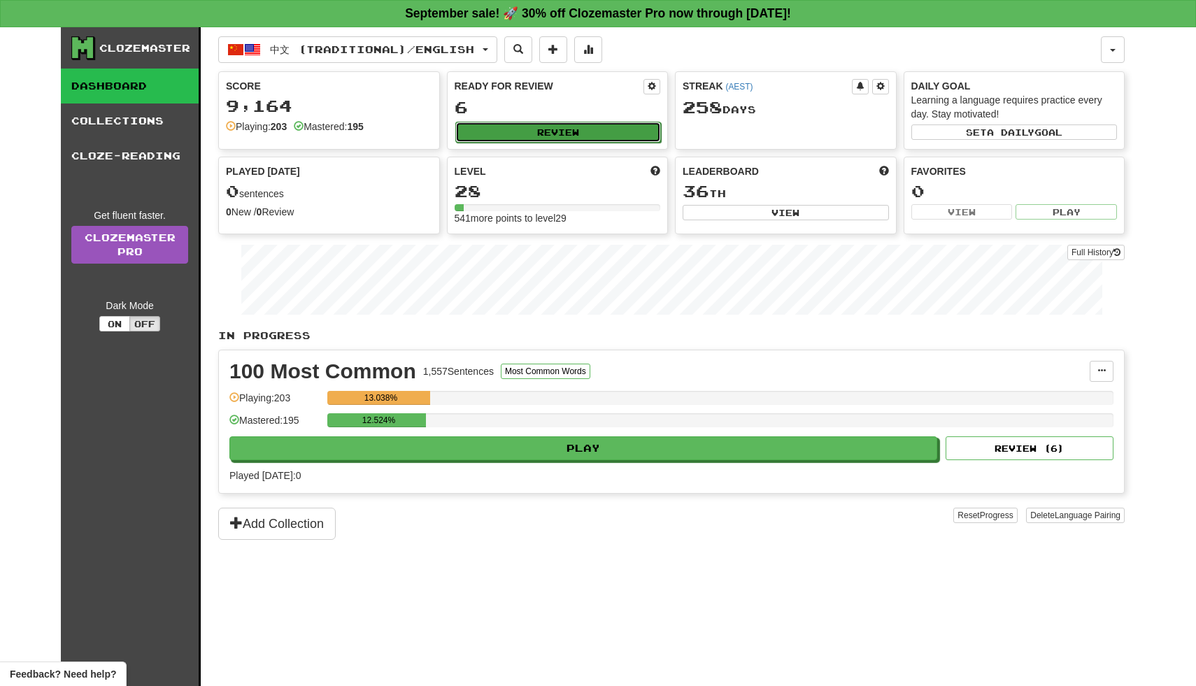
click at [611, 141] on button "Review" at bounding box center [558, 132] width 206 height 21
select select "**"
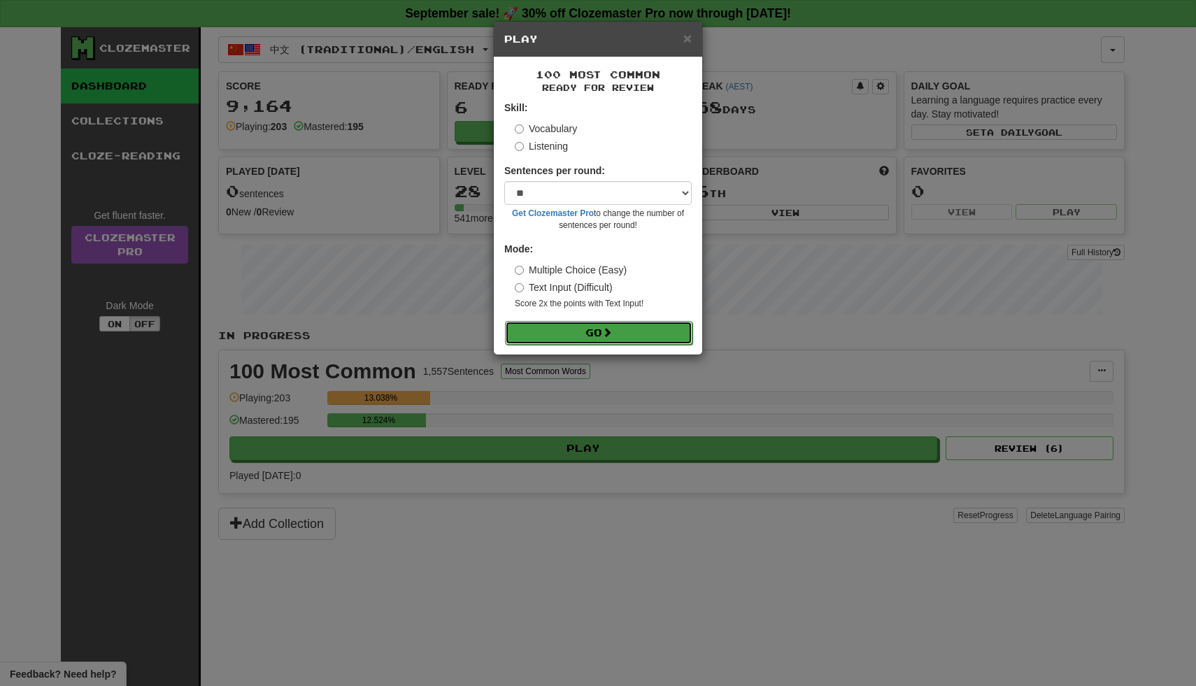
click at [594, 336] on button "Go" at bounding box center [598, 333] width 187 height 24
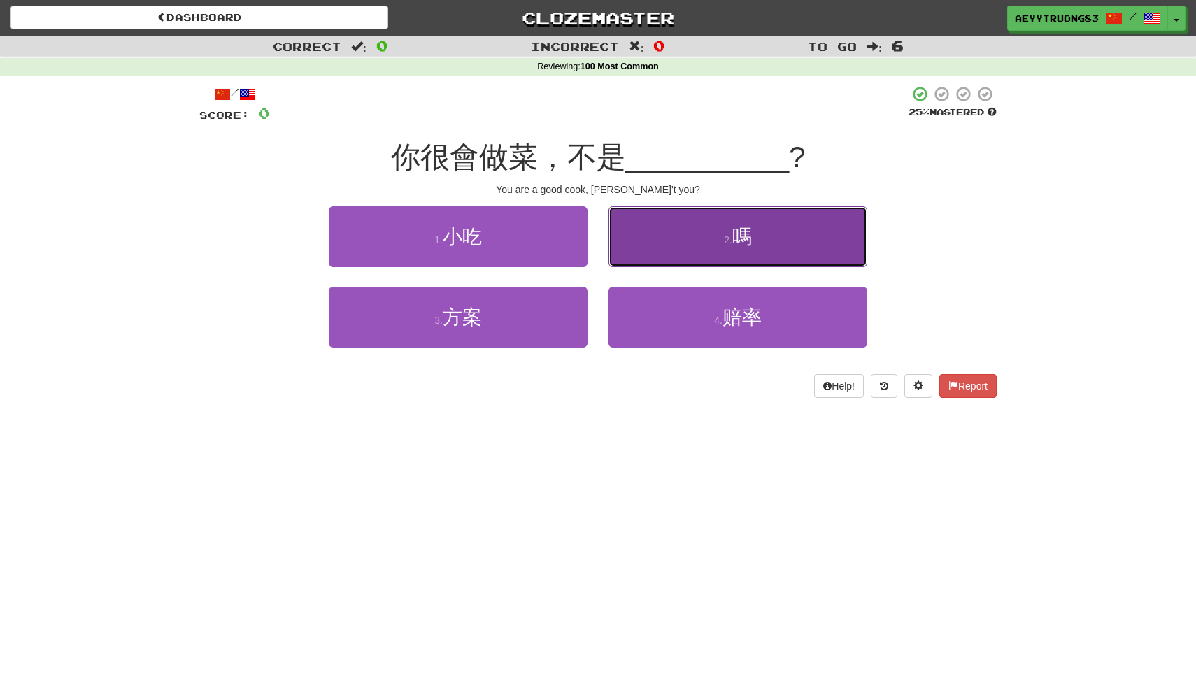
click at [702, 243] on button "2 . 嗎" at bounding box center [737, 236] width 259 height 61
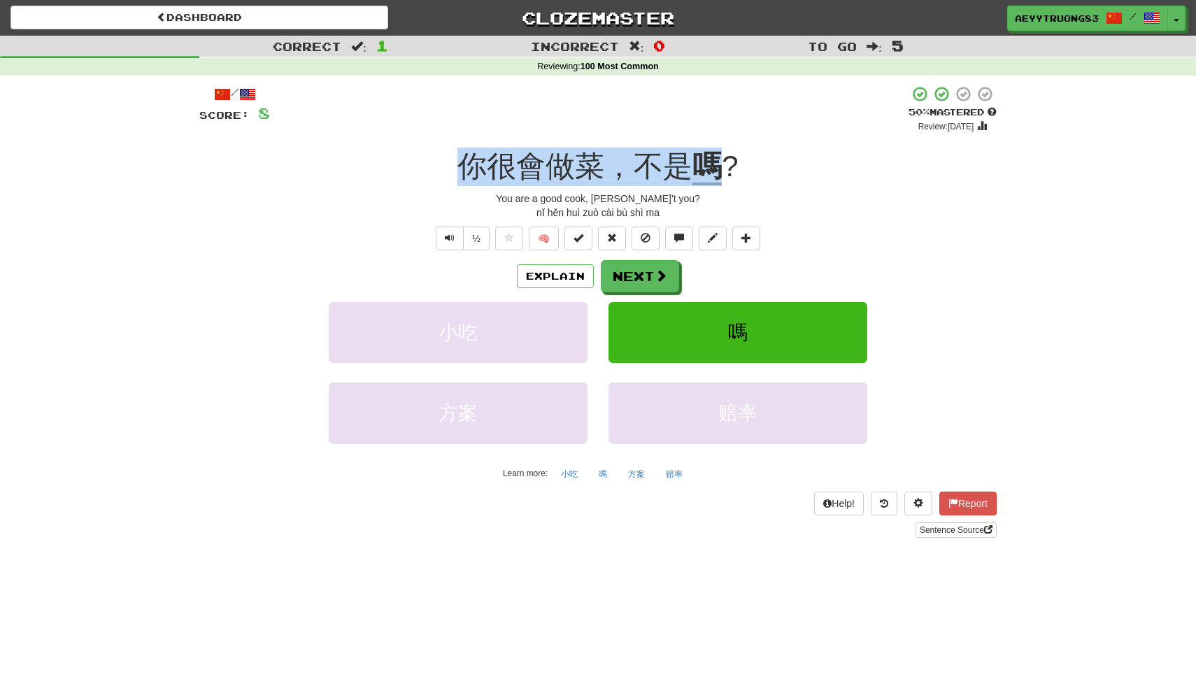
drag, startPoint x: 724, startPoint y: 165, endPoint x: 456, endPoint y: 171, distance: 267.9
click at [456, 171] on div "你很會做菜，不是 嗎 ?" at bounding box center [597, 167] width 797 height 38
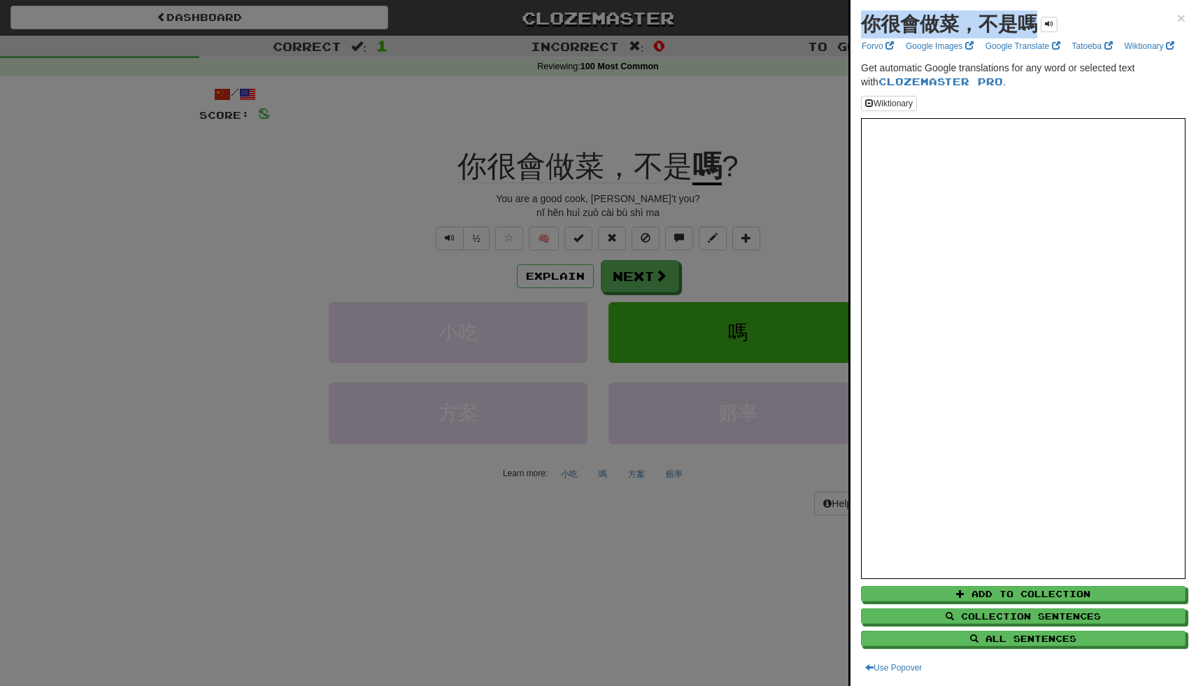
drag, startPoint x: 1036, startPoint y: 23, endPoint x: 864, endPoint y: 29, distance: 172.1
click at [865, 29] on strong "你很會做菜，不是嗎" at bounding box center [949, 24] width 176 height 22
copy strong "你很會做菜，不是嗎"
click at [637, 294] on div at bounding box center [598, 343] width 1196 height 686
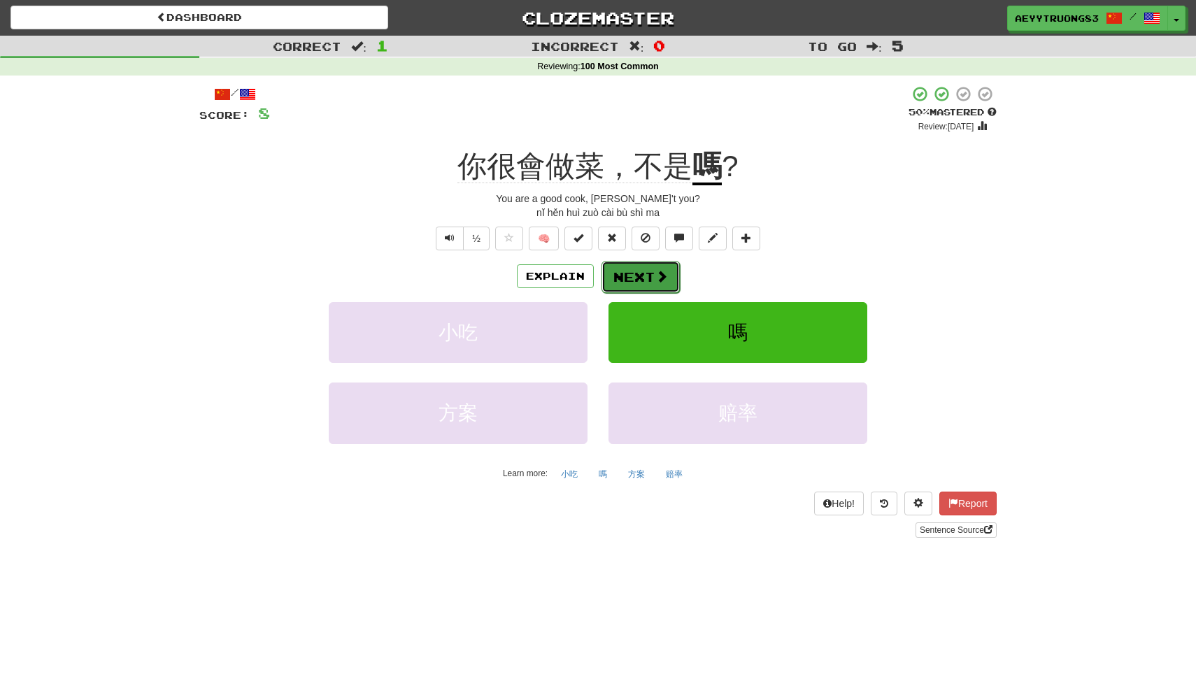
click at [636, 285] on button "Next" at bounding box center [640, 277] width 78 height 32
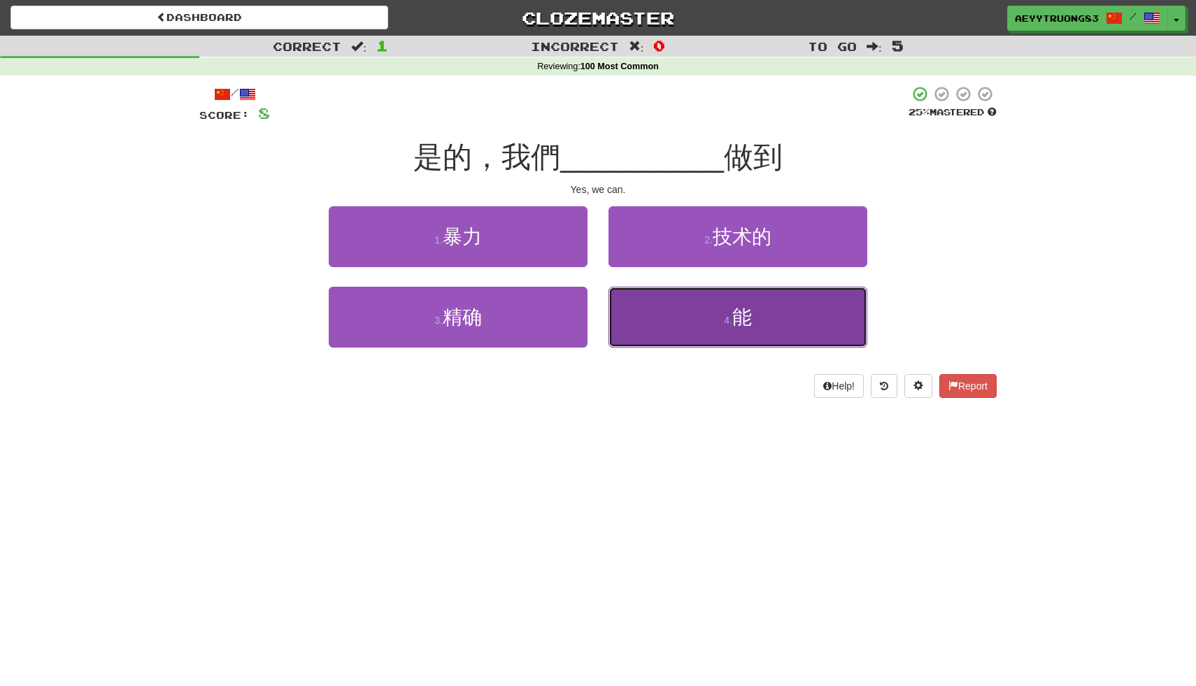
click at [644, 311] on button "4 . 能" at bounding box center [737, 317] width 259 height 61
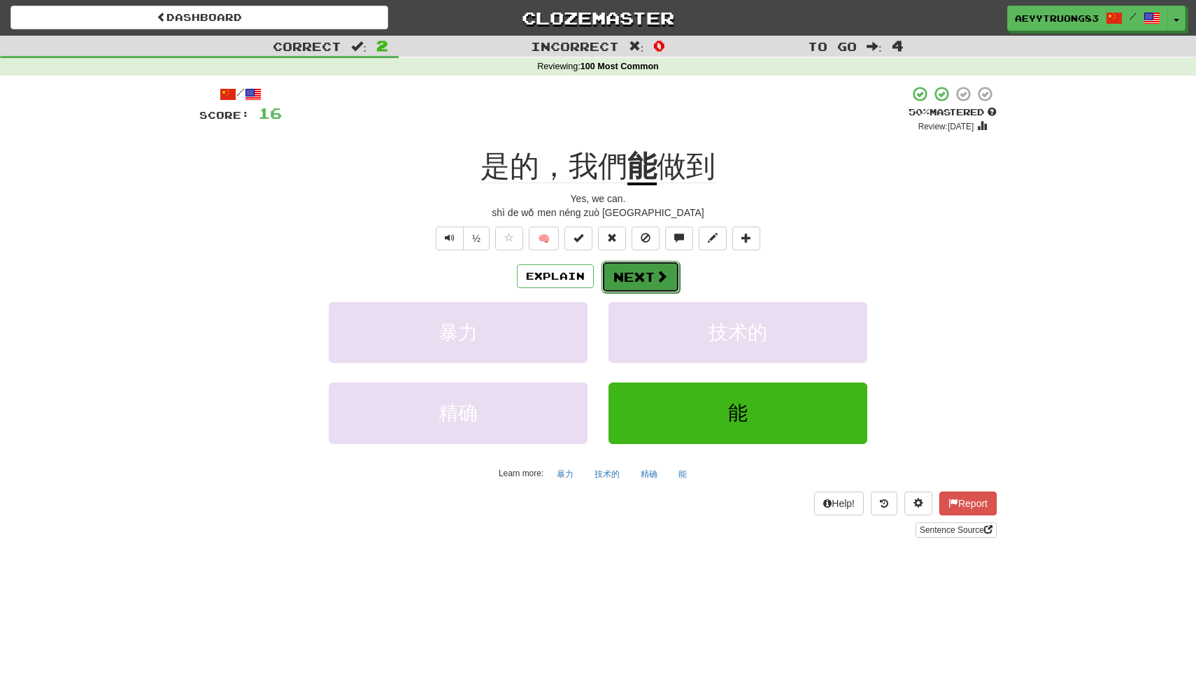
click at [649, 273] on button "Next" at bounding box center [640, 277] width 78 height 32
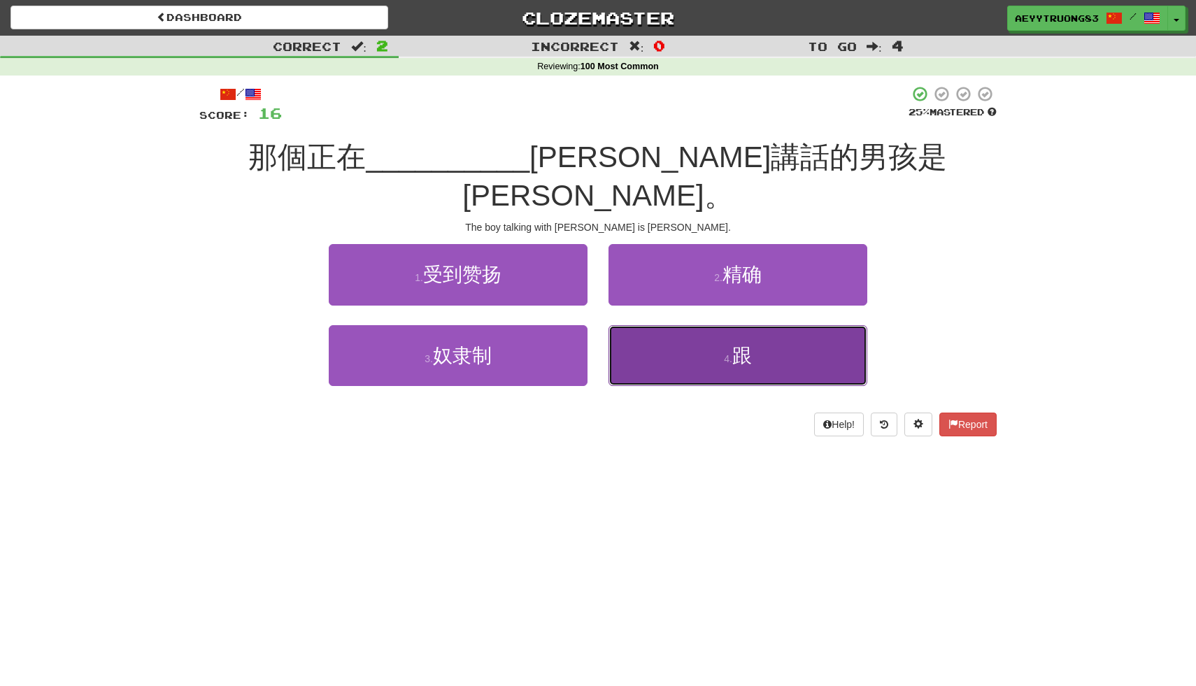
click at [659, 325] on button "4 . 跟" at bounding box center [737, 355] width 259 height 61
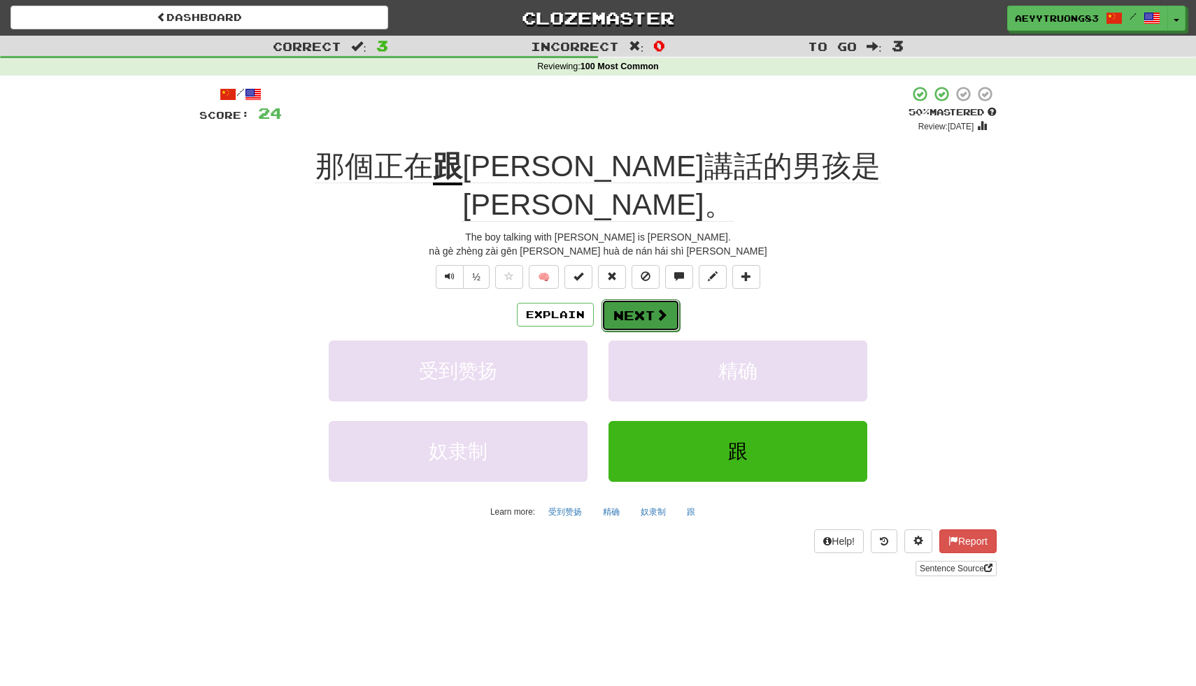
click at [651, 299] on button "Next" at bounding box center [640, 315] width 78 height 32
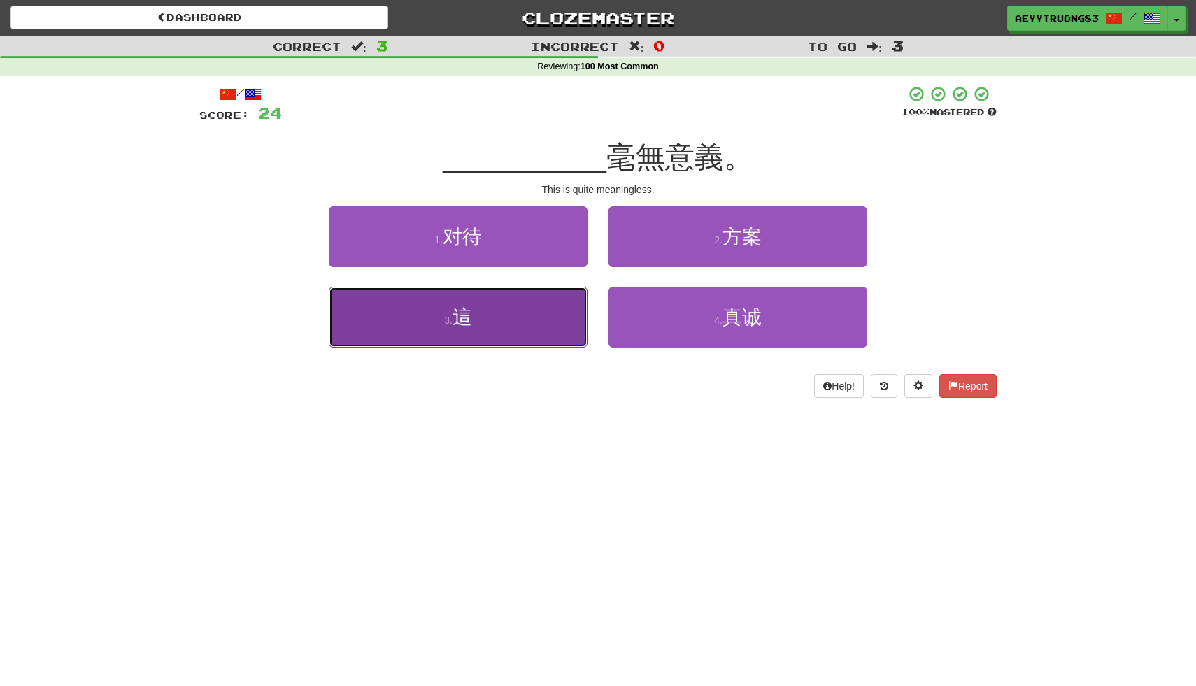
click at [533, 336] on button "3 . 這" at bounding box center [458, 317] width 259 height 61
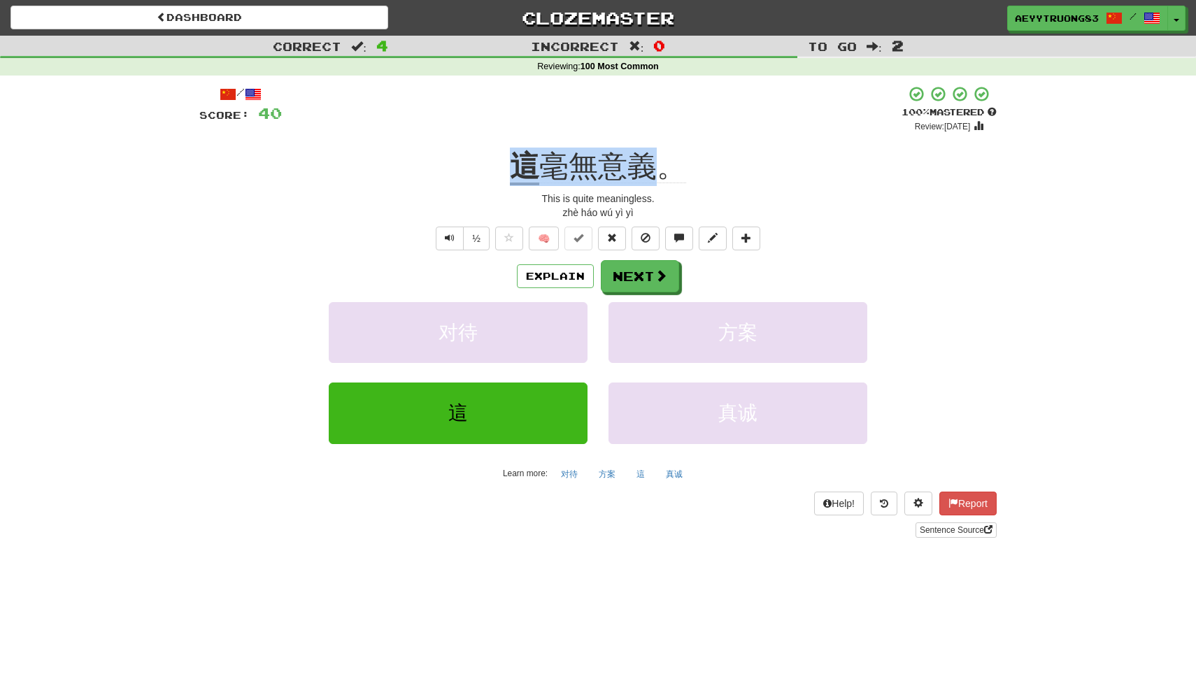
drag, startPoint x: 658, startPoint y: 161, endPoint x: 499, endPoint y: 160, distance: 158.8
click at [499, 160] on div "這 毫無意義。" at bounding box center [597, 167] width 797 height 38
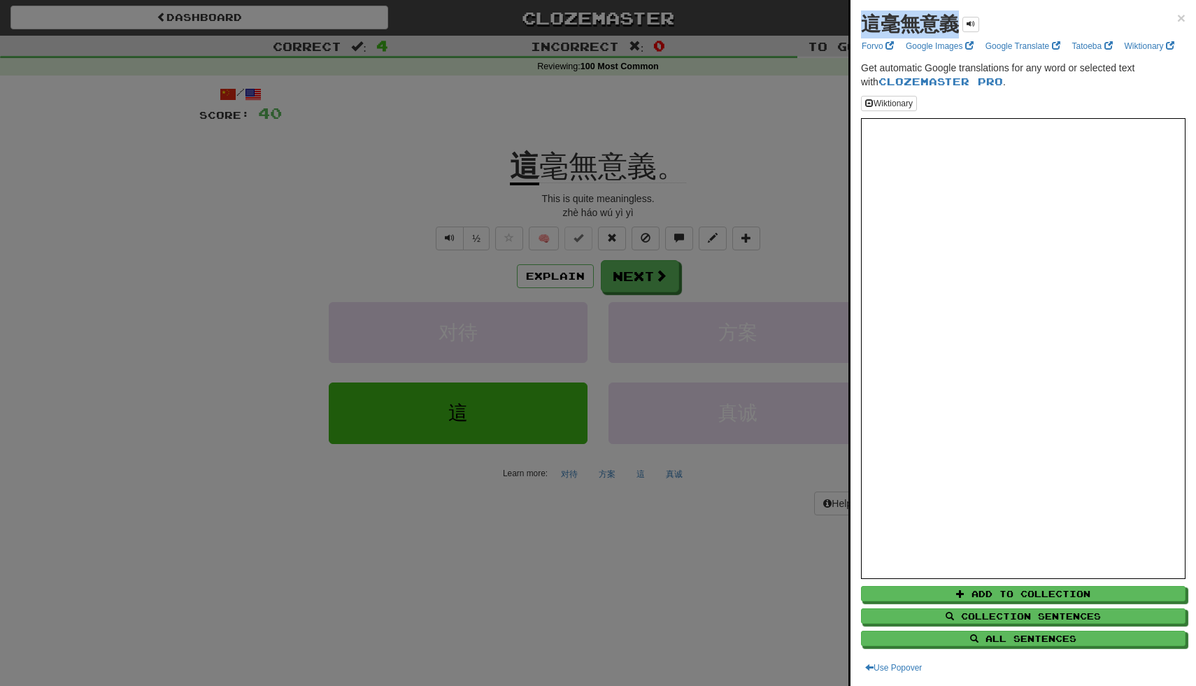
drag, startPoint x: 956, startPoint y: 24, endPoint x: 858, endPoint y: 34, distance: 98.3
click at [858, 34] on div "這毫無意義 × Forvo Google Images Google Translate Tatoeba Wiktionary Get automatic G…" at bounding box center [1022, 343] width 345 height 686
copy strong "這毫無意義"
click at [648, 278] on div at bounding box center [598, 343] width 1196 height 686
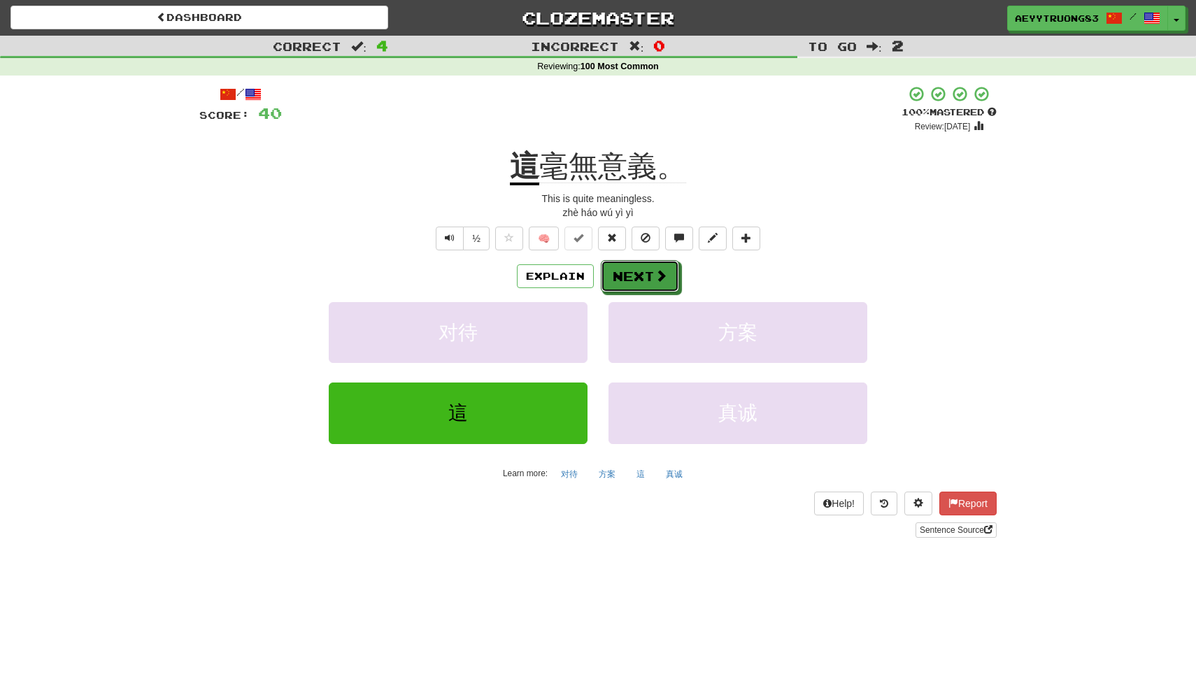
click at [648, 278] on button "Next" at bounding box center [640, 276] width 78 height 32
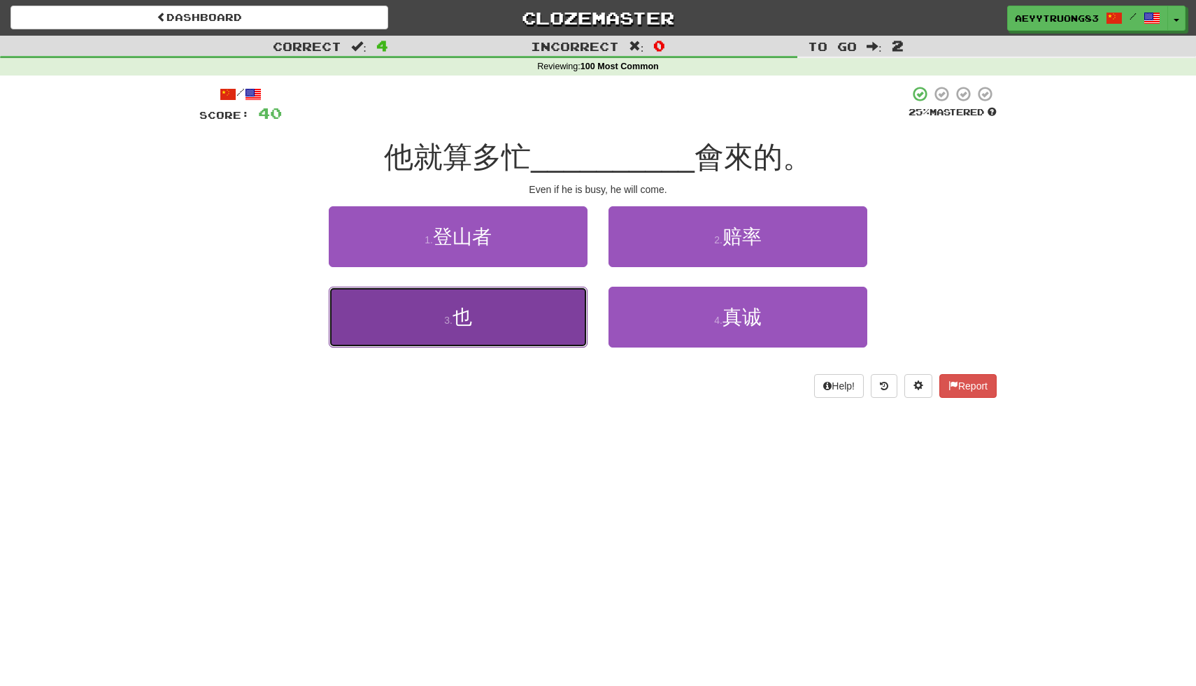
click at [550, 334] on button "3 . 也" at bounding box center [458, 317] width 259 height 61
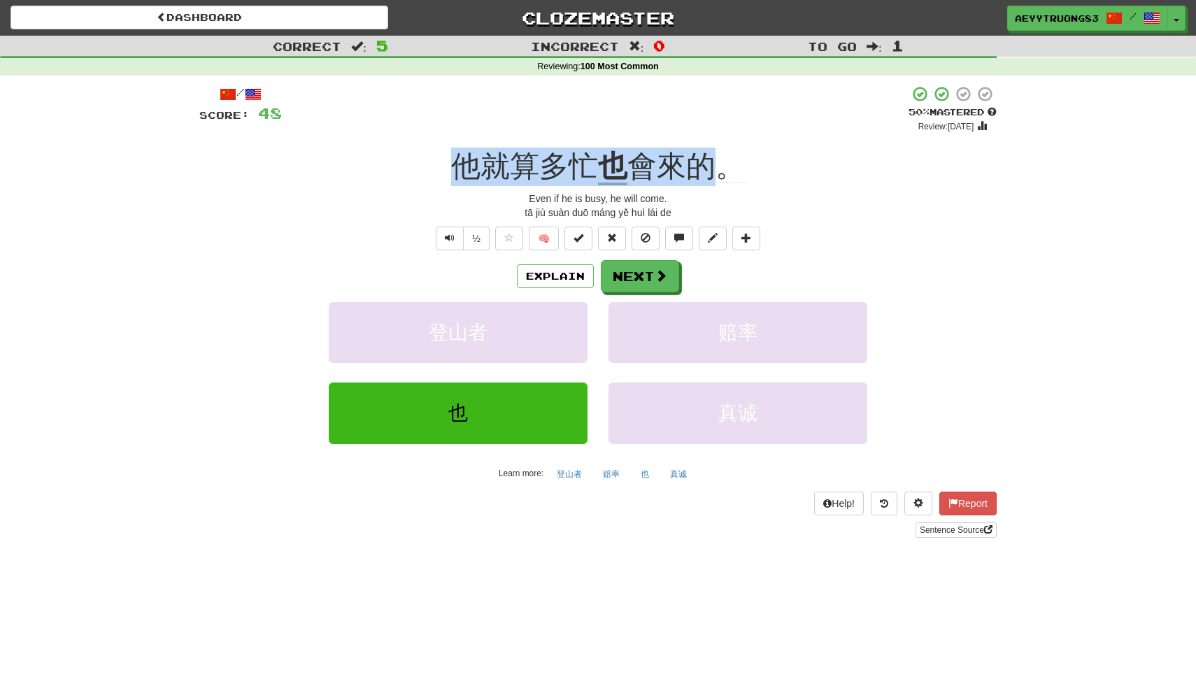
drag, startPoint x: 715, startPoint y: 162, endPoint x: 457, endPoint y: 178, distance: 259.3
click at [457, 178] on div "他就算多忙 也 會來的。" at bounding box center [597, 167] width 797 height 38
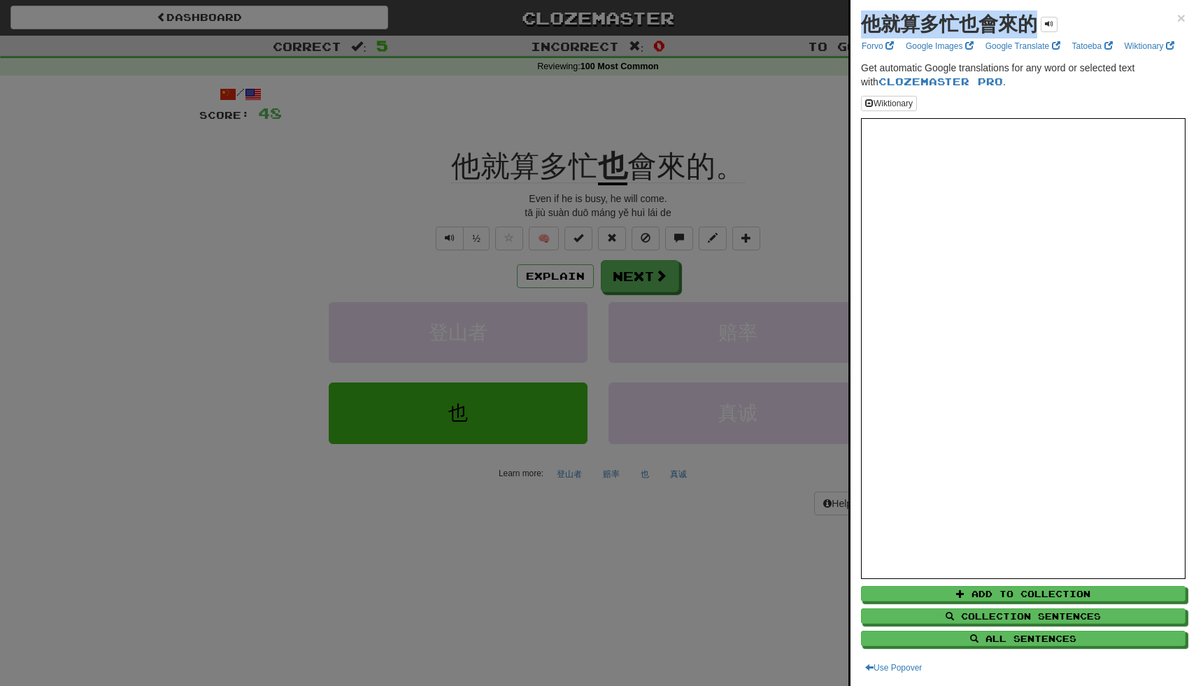
drag, startPoint x: 1034, startPoint y: 24, endPoint x: 861, endPoint y: 30, distance: 173.6
click at [861, 30] on strong "他就算多忙也會來的" at bounding box center [949, 24] width 176 height 22
copy strong "他就算多忙也會來的"
click at [733, 151] on div at bounding box center [598, 343] width 1196 height 686
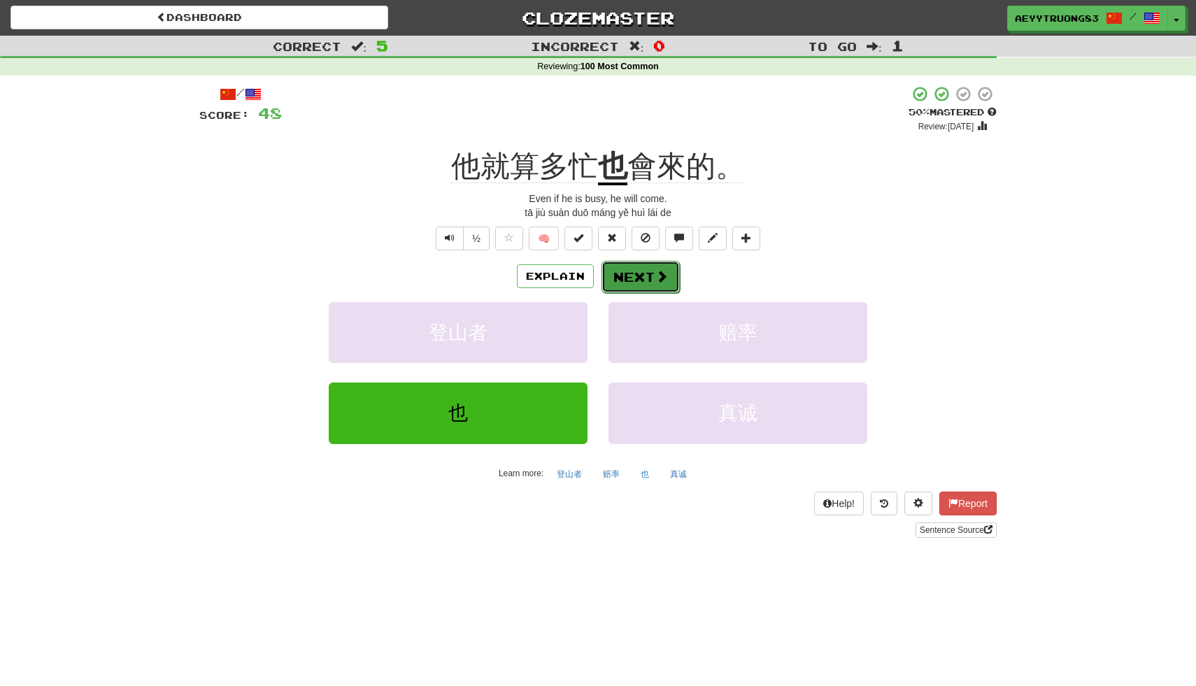
click at [641, 283] on button "Next" at bounding box center [640, 277] width 78 height 32
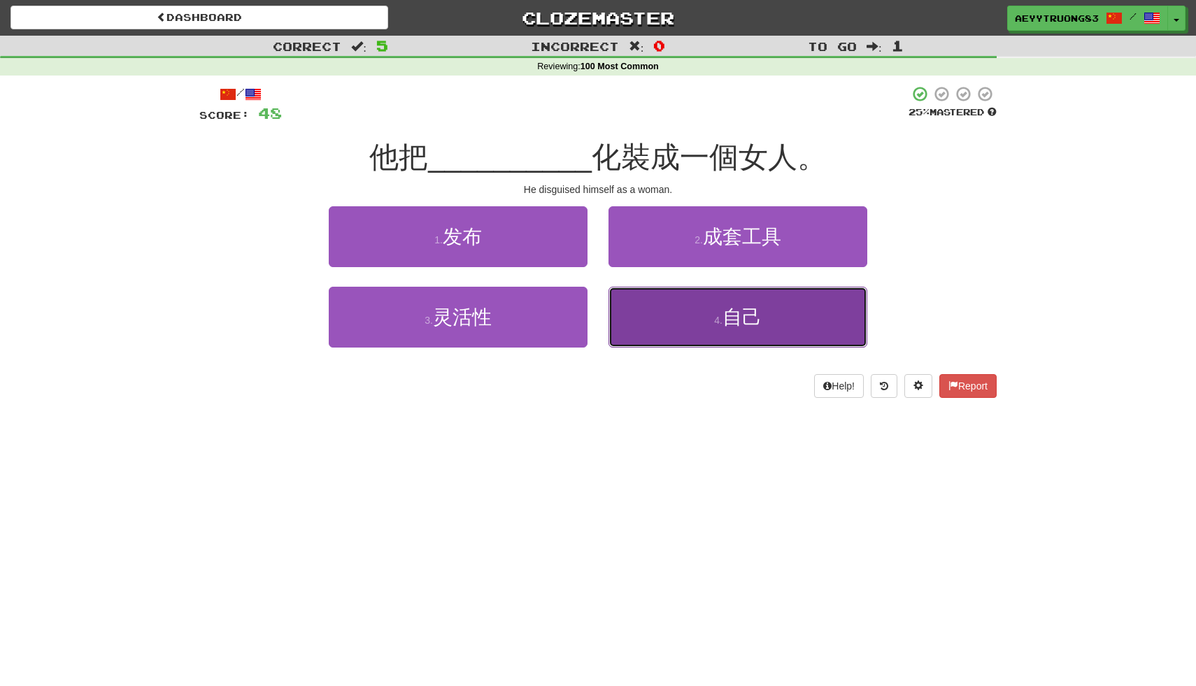
click at [643, 305] on button "4 . 自己" at bounding box center [737, 317] width 259 height 61
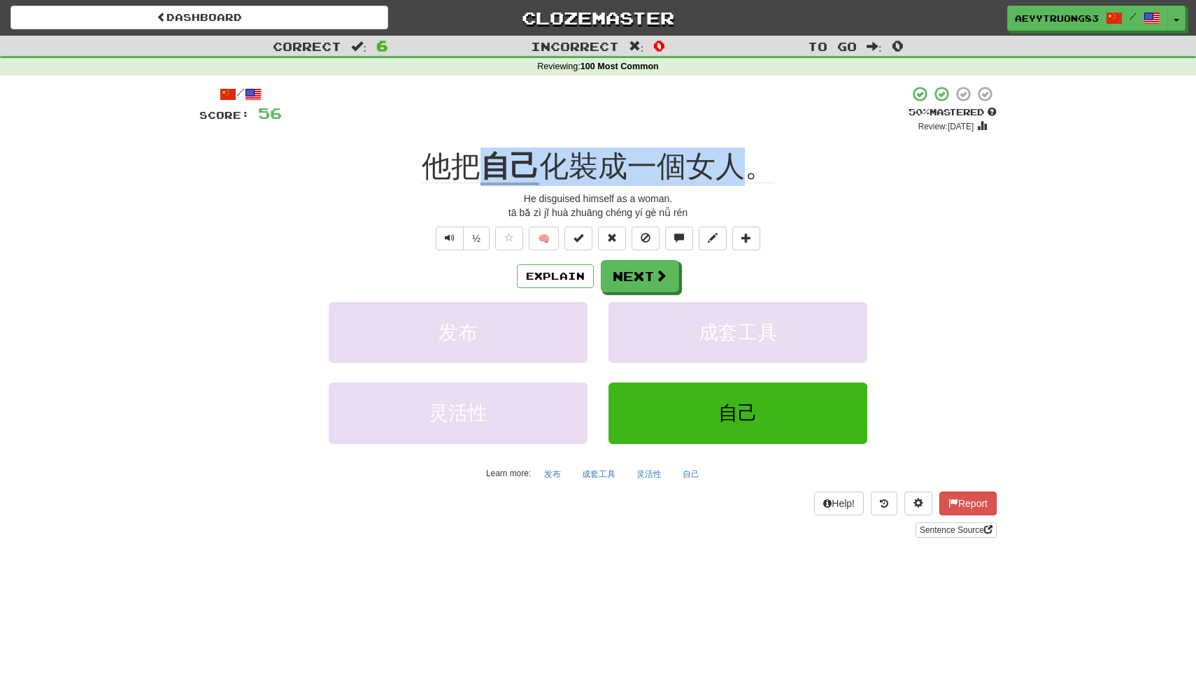
drag, startPoint x: 741, startPoint y: 165, endPoint x: 486, endPoint y: 168, distance: 254.6
click at [486, 168] on div "他把 自己 化裝成一個女人。" at bounding box center [597, 167] width 797 height 38
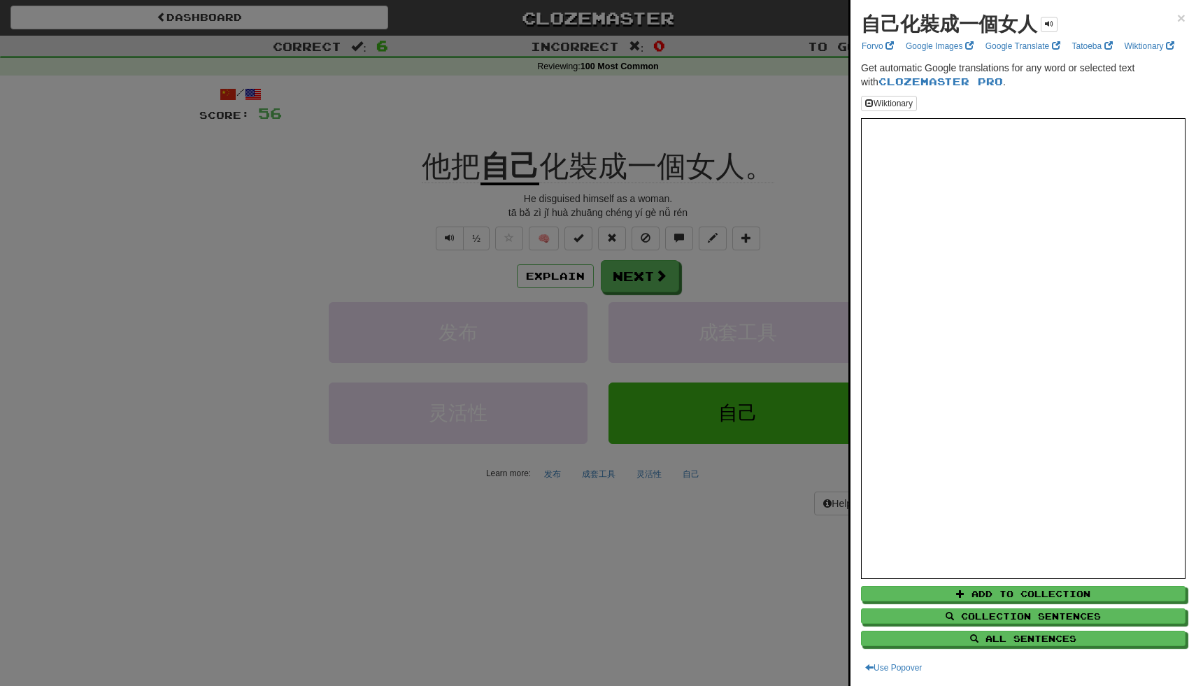
click at [449, 159] on div at bounding box center [598, 343] width 1196 height 686
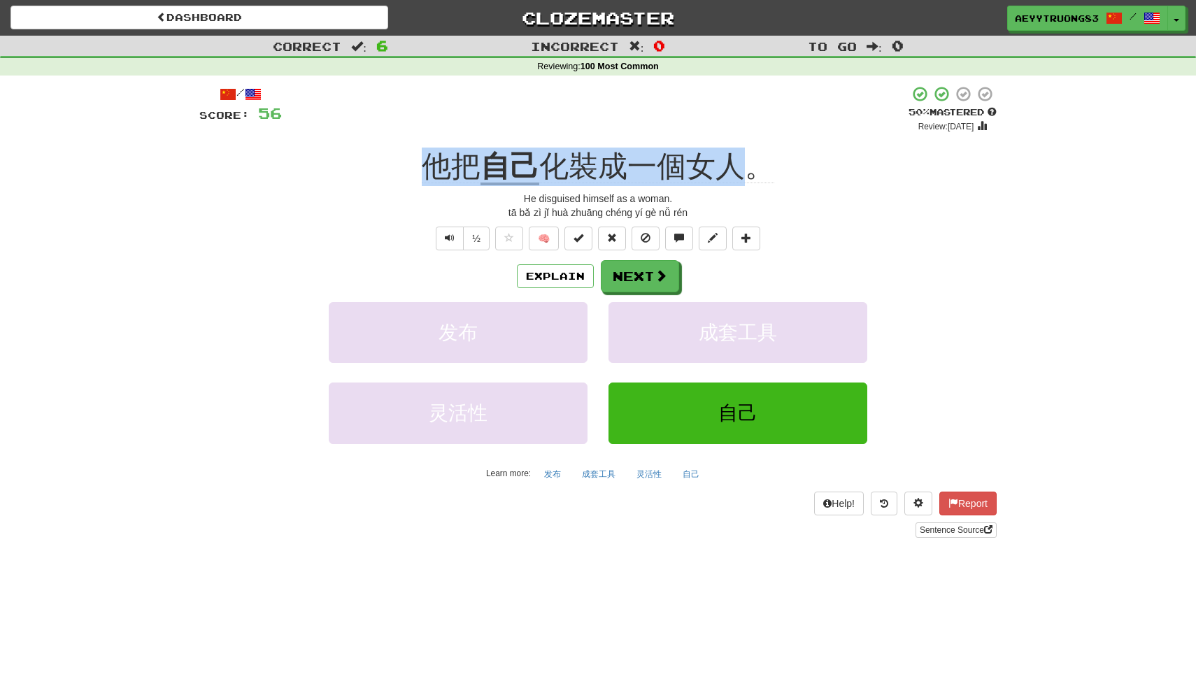
drag, startPoint x: 408, startPoint y: 174, endPoint x: 738, endPoint y: 161, distance: 329.7
click at [738, 161] on div "他把 自己 化裝成一個女人。" at bounding box center [597, 167] width 797 height 38
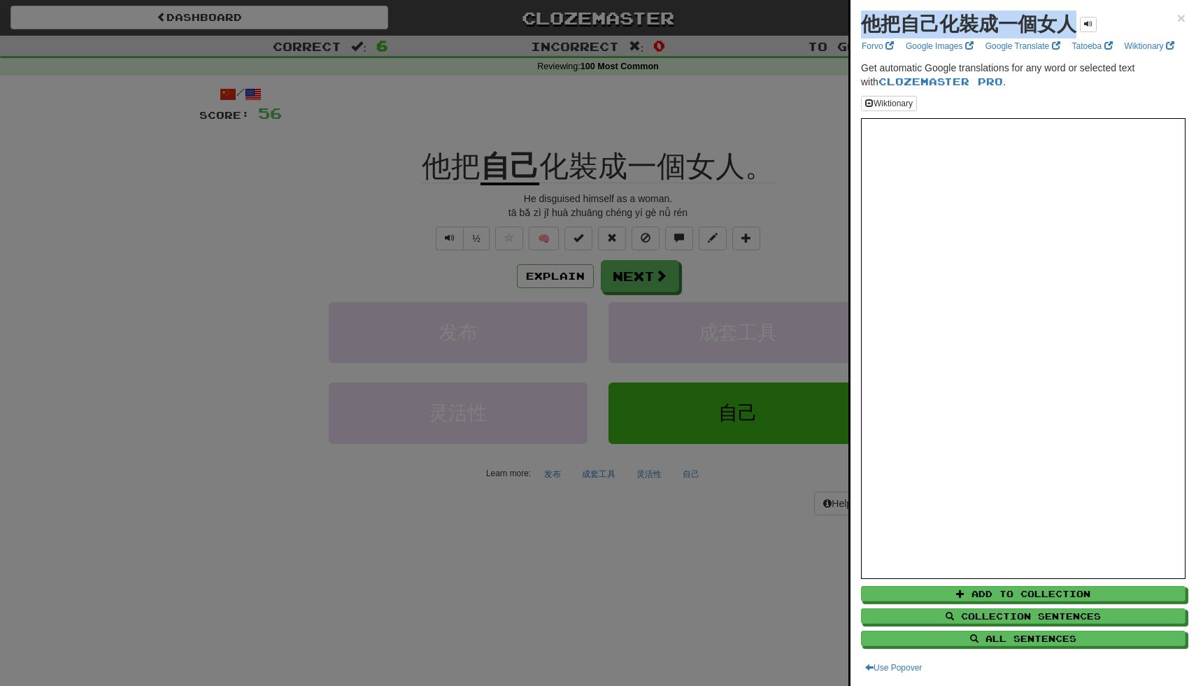
drag, startPoint x: 1074, startPoint y: 23, endPoint x: 842, endPoint y: 22, distance: 232.2
click at [842, 22] on body "Dashboard Clozemaster AEYYTRUONG83 / Toggle Dropdown Dashboard Leaderboard Acti…" at bounding box center [598, 591] width 1196 height 1183
copy body "他把自己化裝成一個女人"
click at [342, 164] on div at bounding box center [598, 343] width 1196 height 686
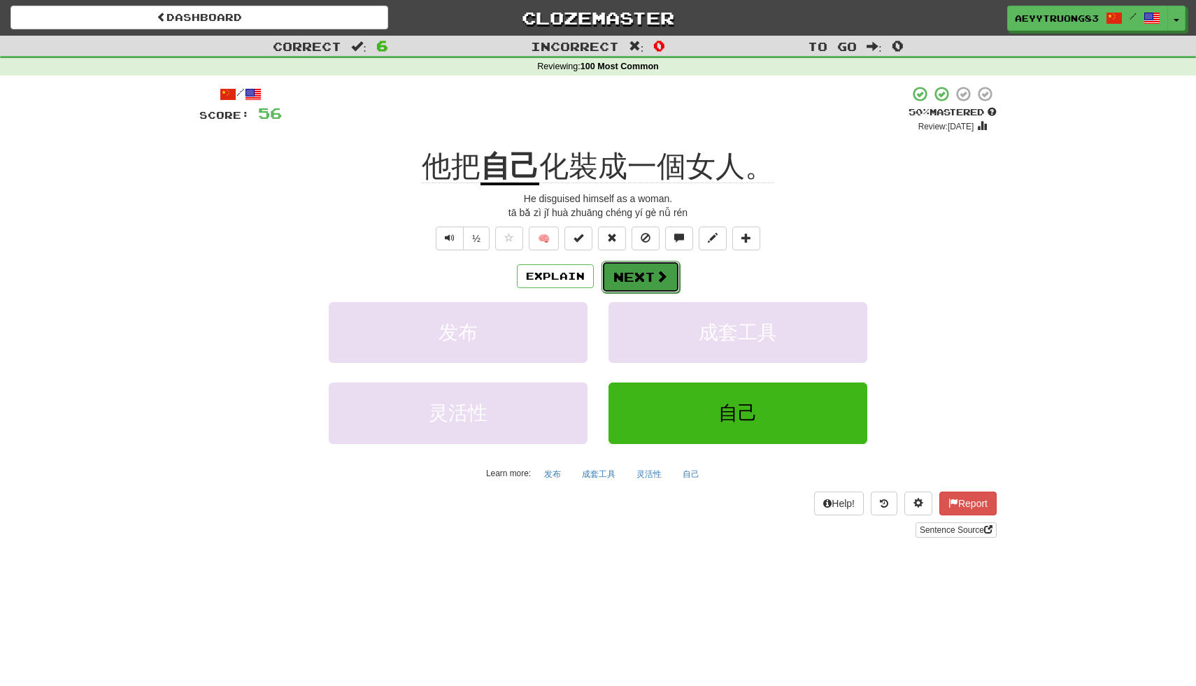
click at [640, 283] on button "Next" at bounding box center [640, 277] width 78 height 32
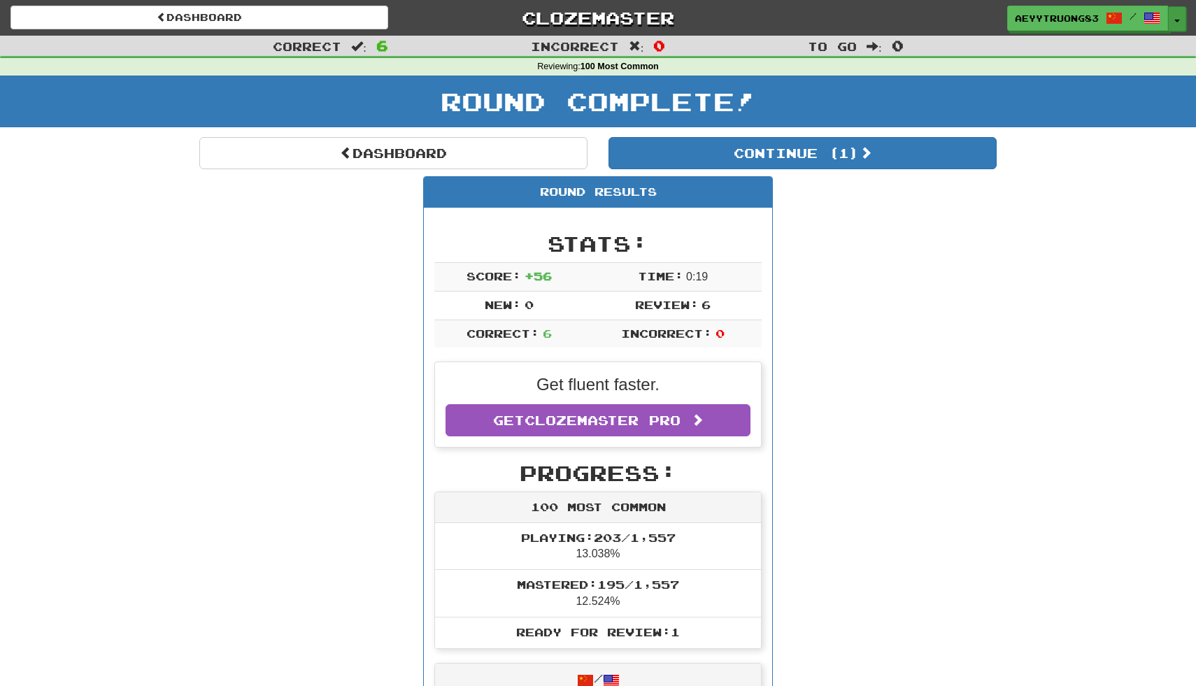
click at [1178, 20] on span "button" at bounding box center [1177, 21] width 6 height 3
